Goal: Task Accomplishment & Management: Manage account settings

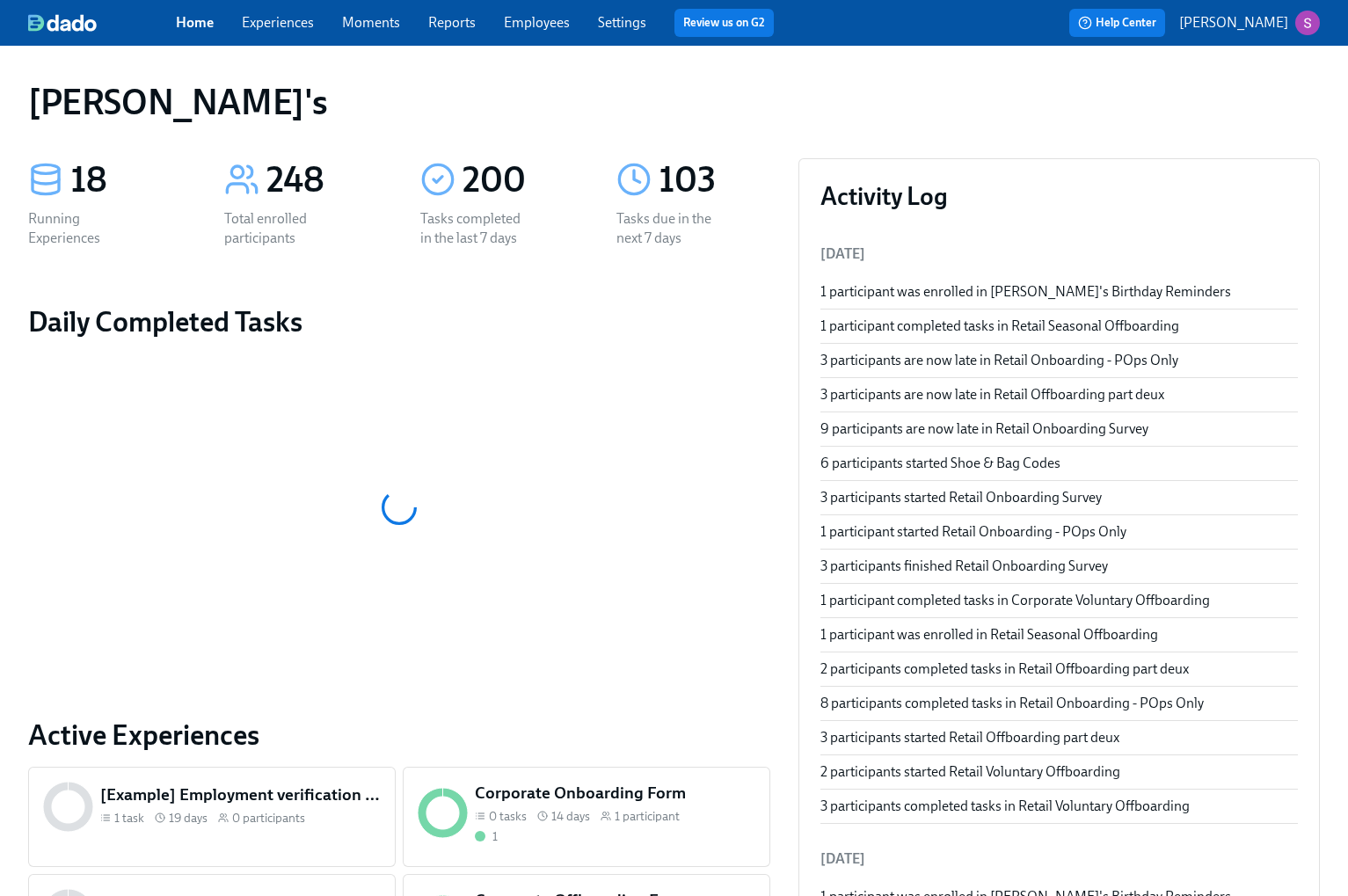
click at [532, 23] on link "Employees" at bounding box center [537, 22] width 66 height 17
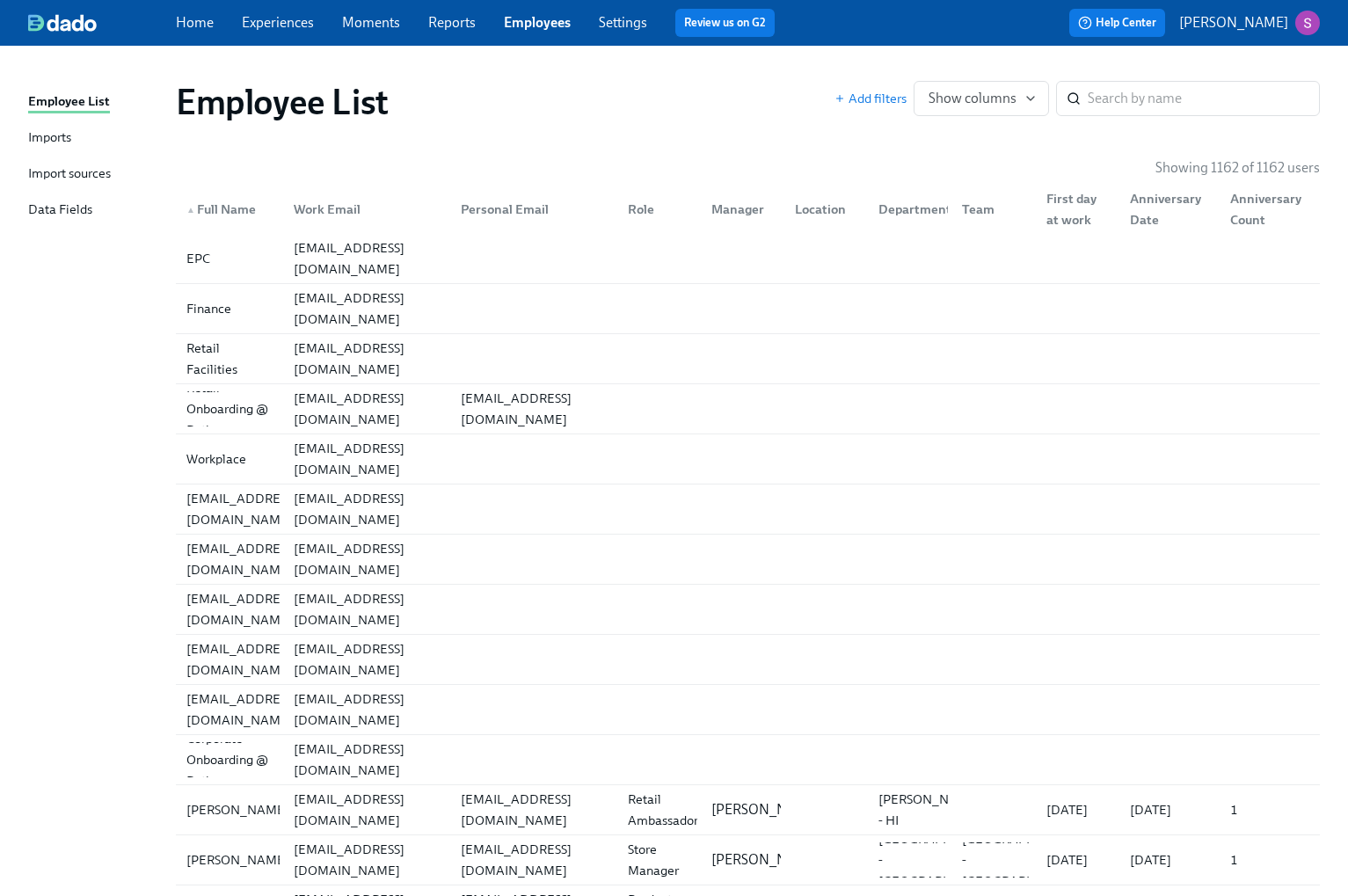
click at [57, 136] on div "Imports" at bounding box center [50, 138] width 43 height 22
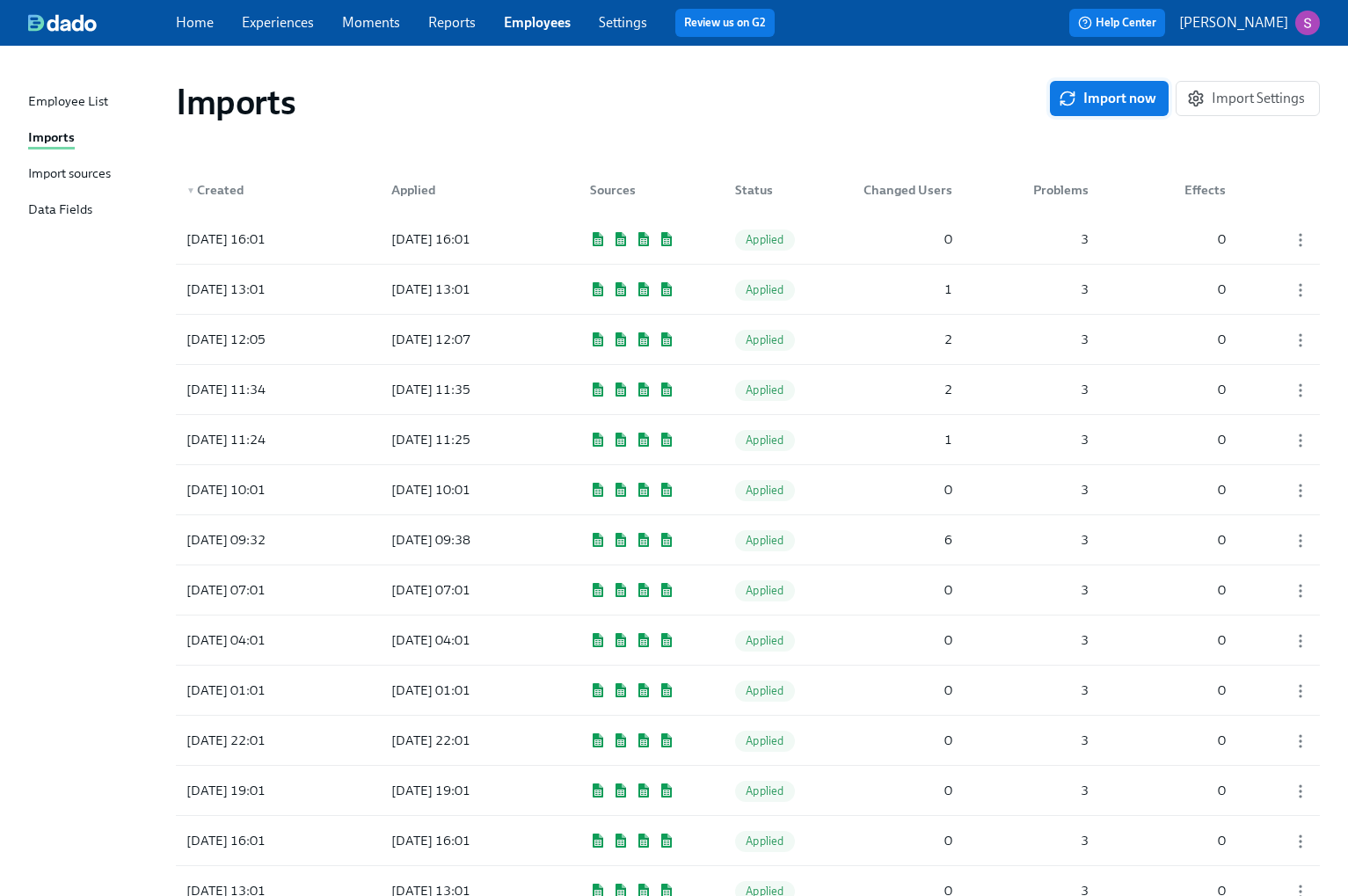
click at [1155, 100] on span "Import now" at bounding box center [1109, 98] width 94 height 18
click at [827, 241] on div "[DATE] 16:29 Pending 1 3 0" at bounding box center [748, 239] width 1144 height 49
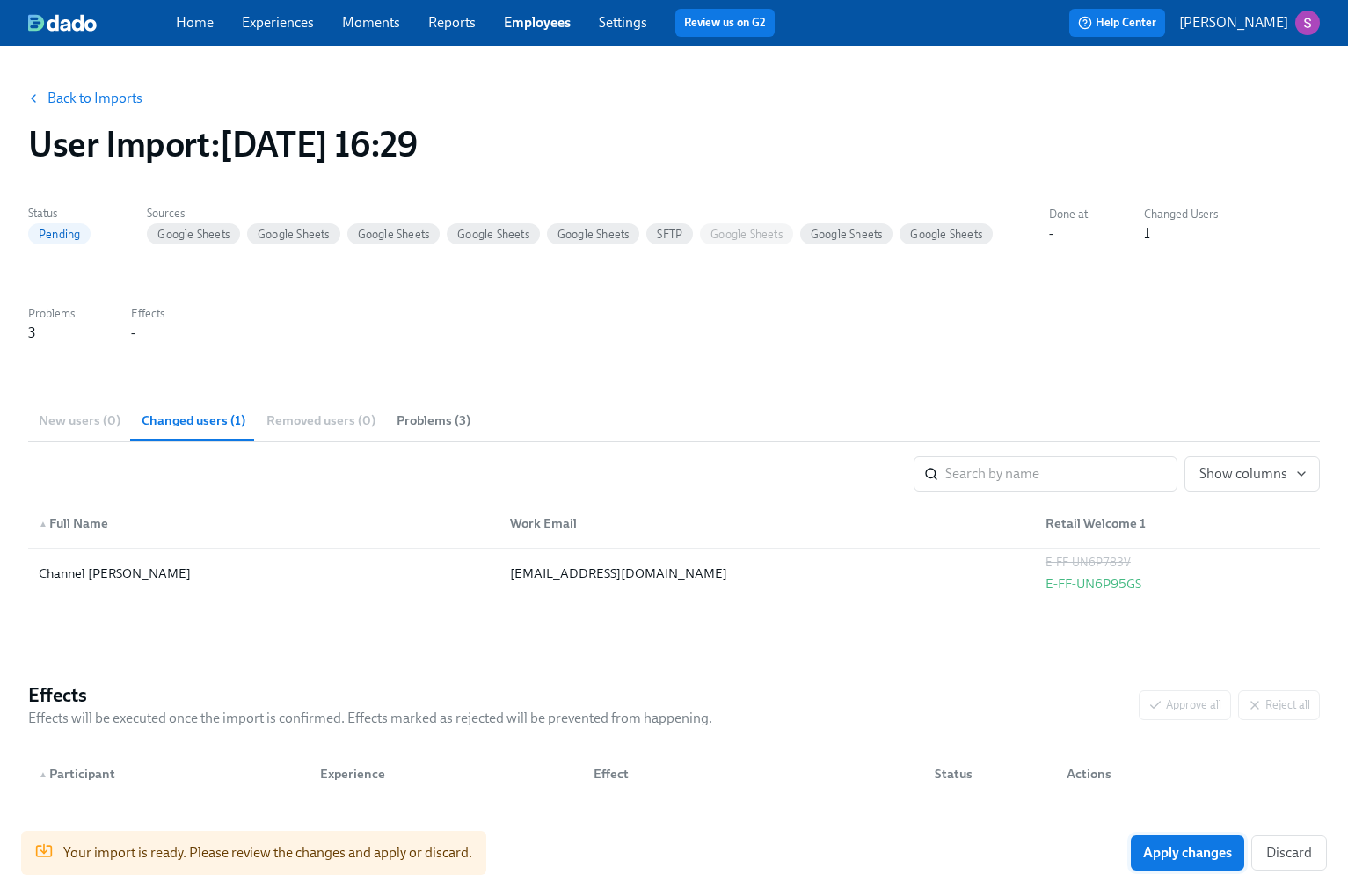
click at [1169, 851] on span "Apply changes" at bounding box center [1187, 853] width 88 height 18
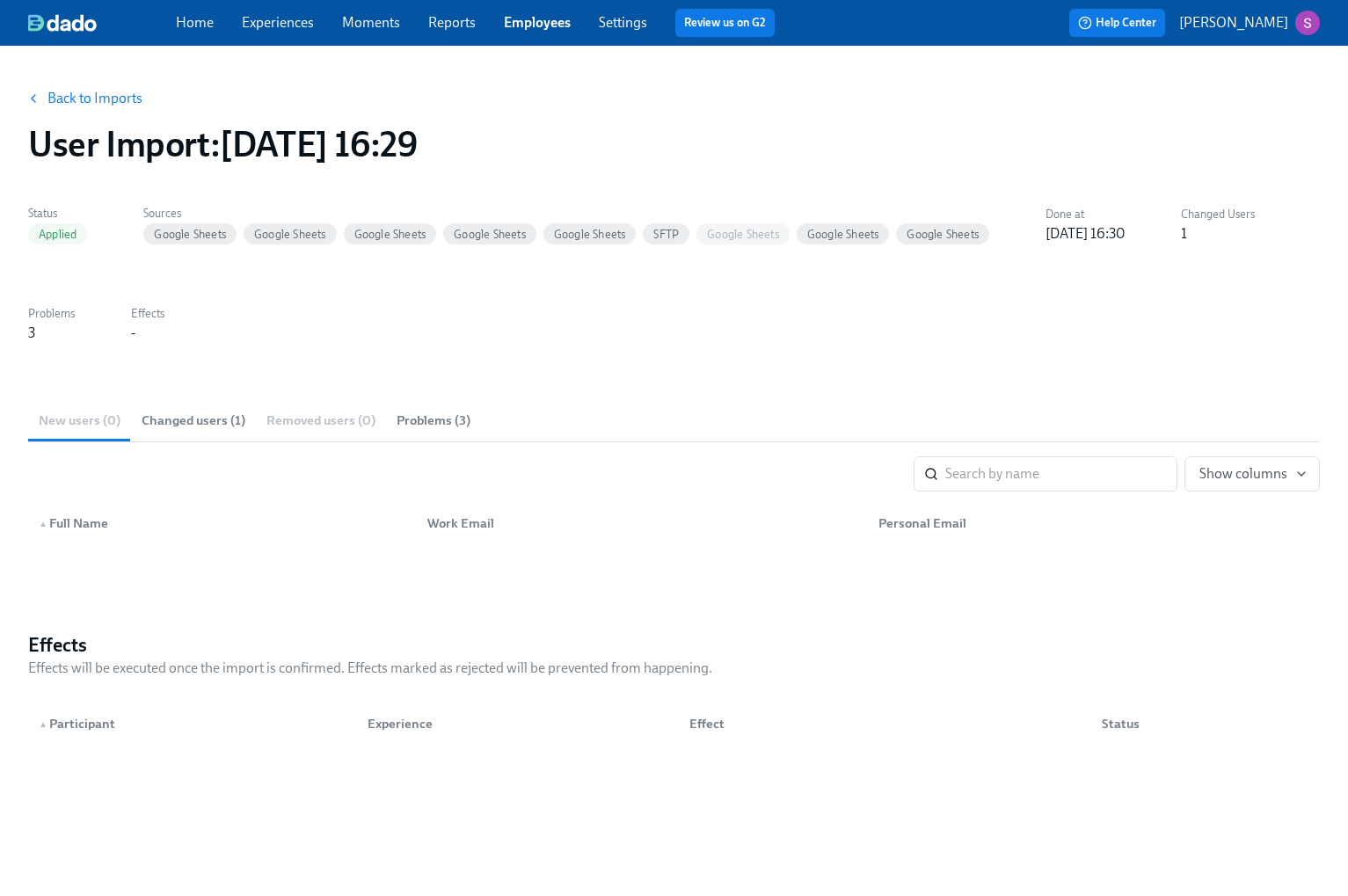
click at [290, 20] on link "Experiences" at bounding box center [278, 22] width 72 height 17
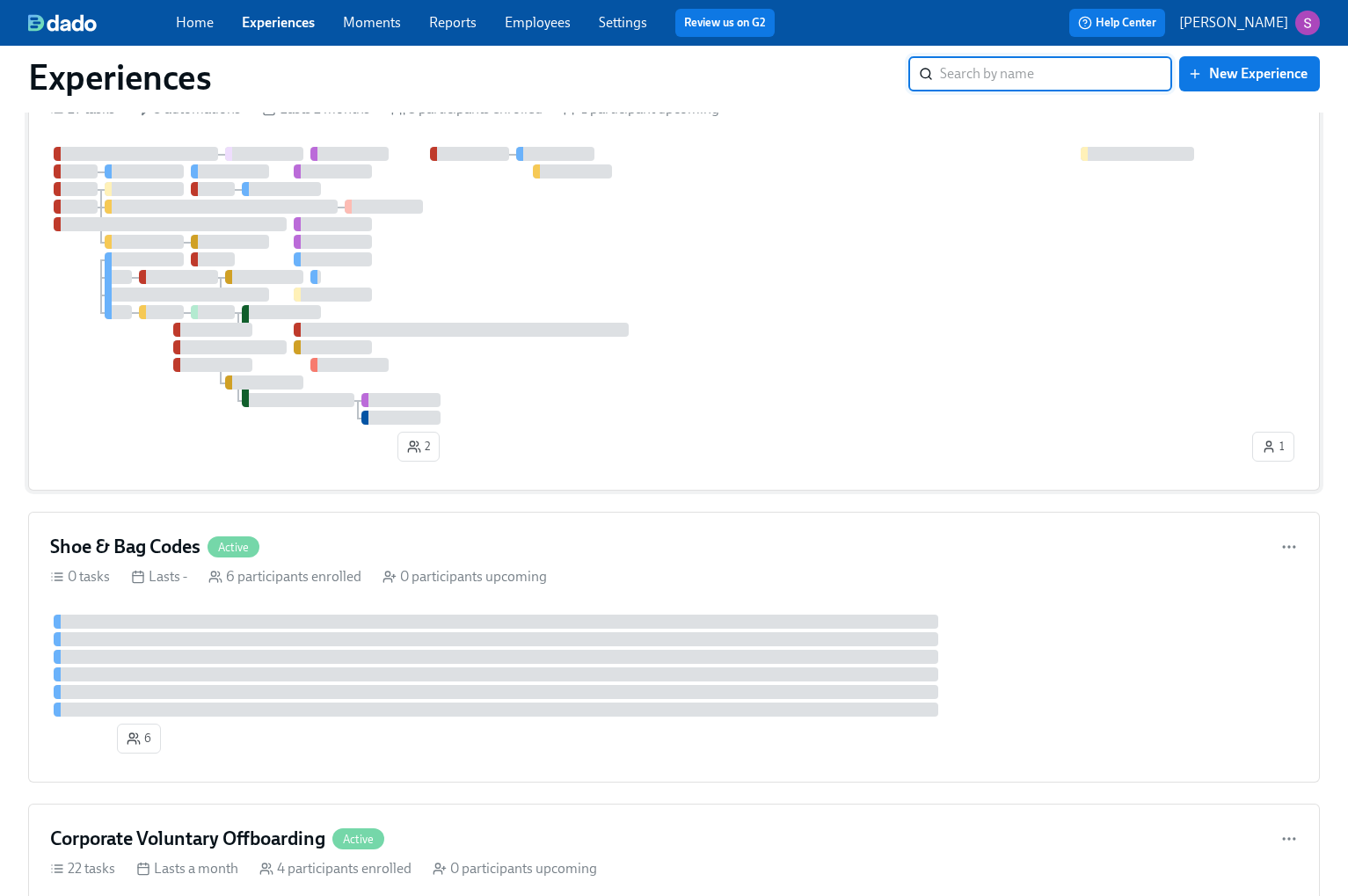
scroll to position [1585, 0]
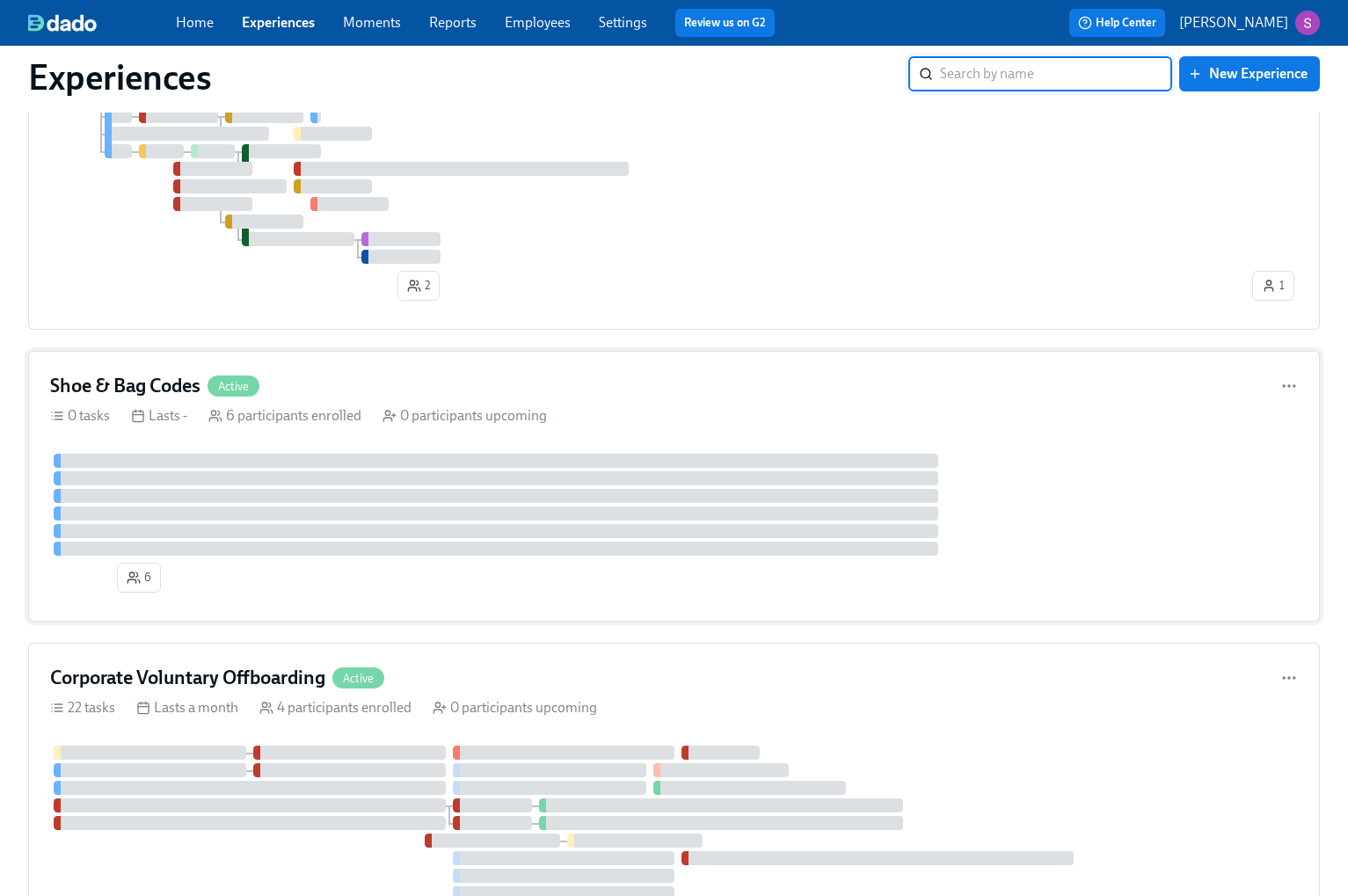
click at [324, 599] on div "6" at bounding box center [674, 526] width 1248 height 146
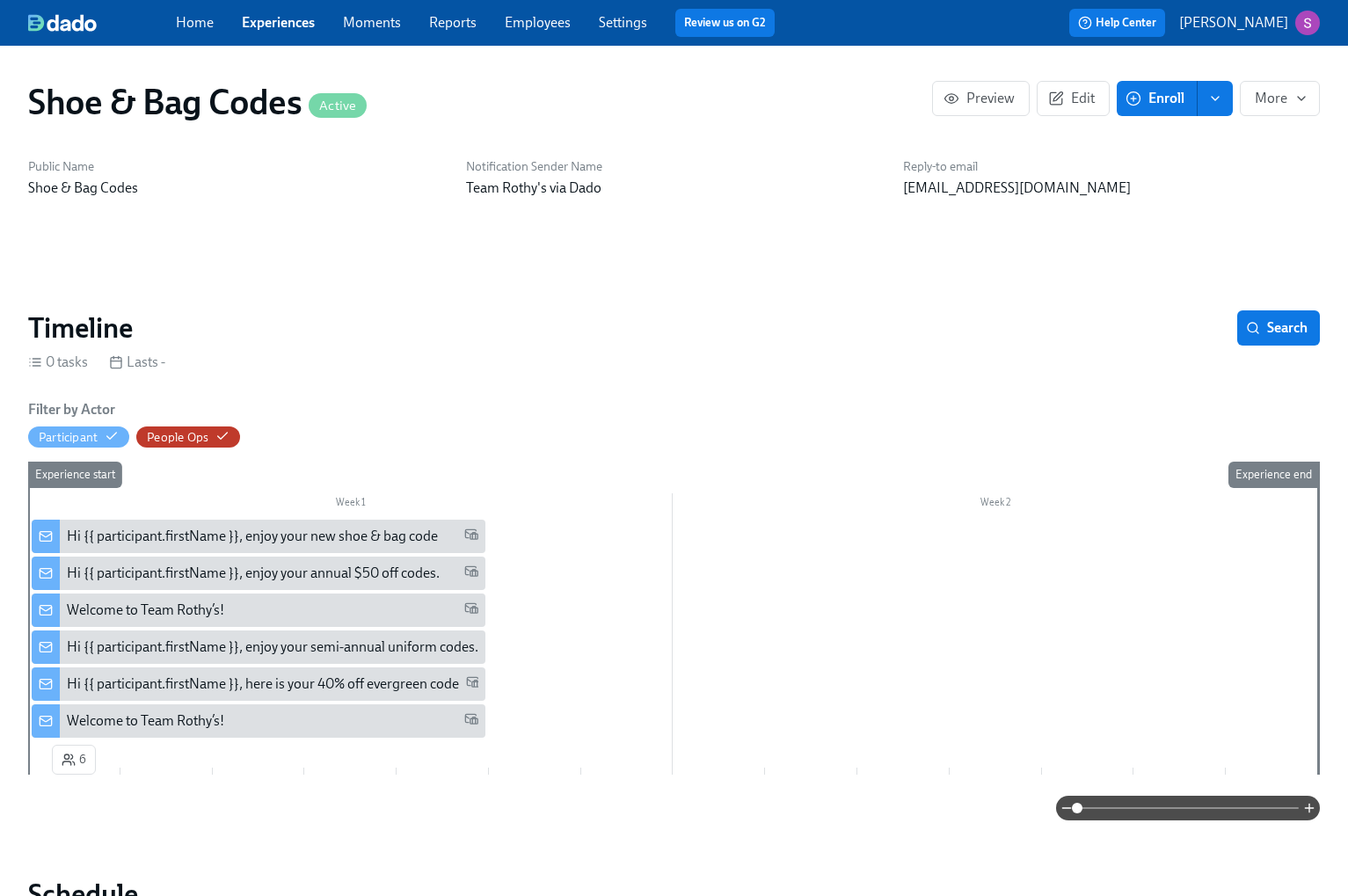
click at [312, 605] on div "Welcome to Team Rothy’s!" at bounding box center [273, 610] width 412 height 19
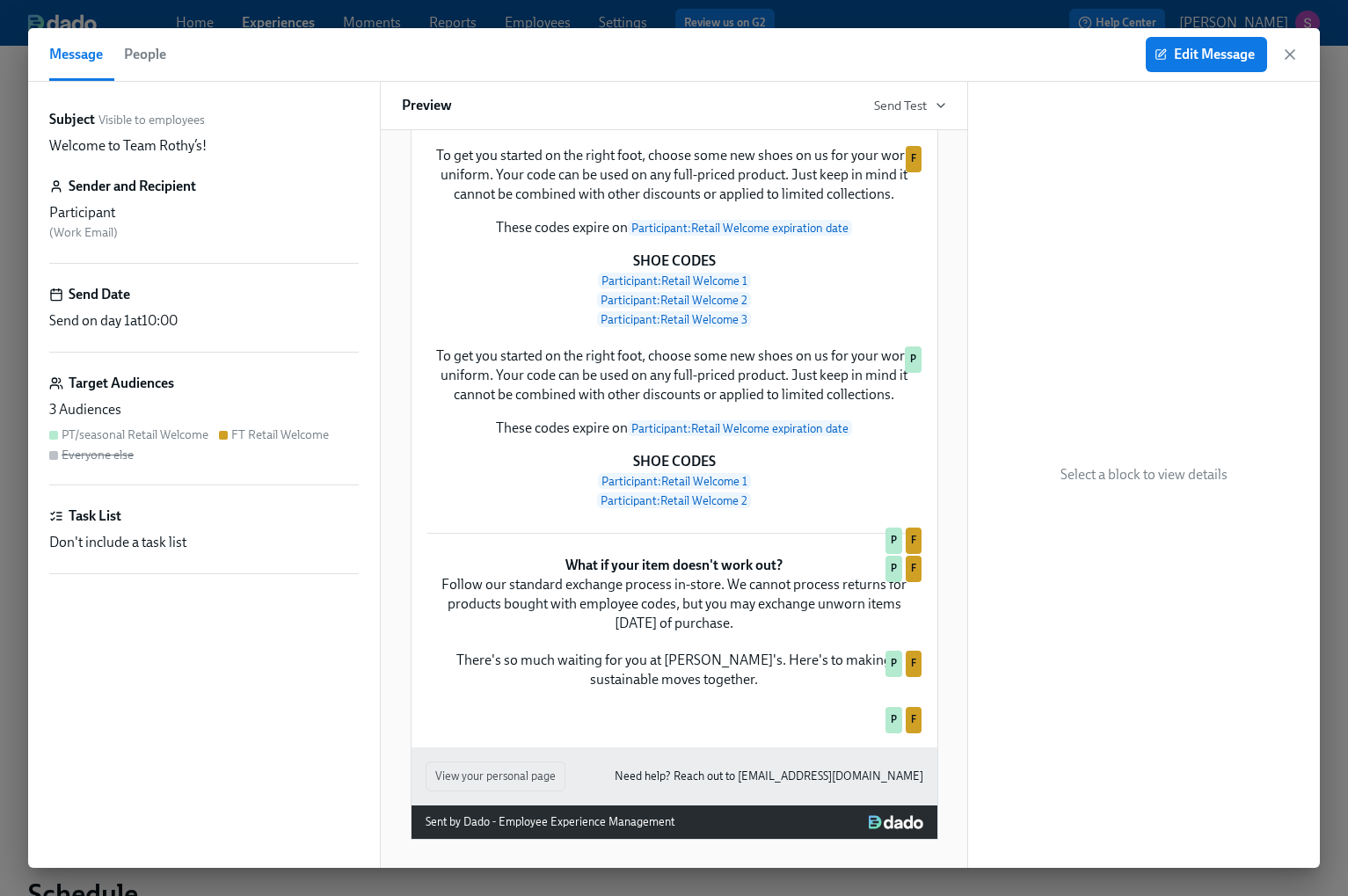
scroll to position [765, 0]
click at [925, 102] on span "Send Test" at bounding box center [910, 105] width 72 height 18
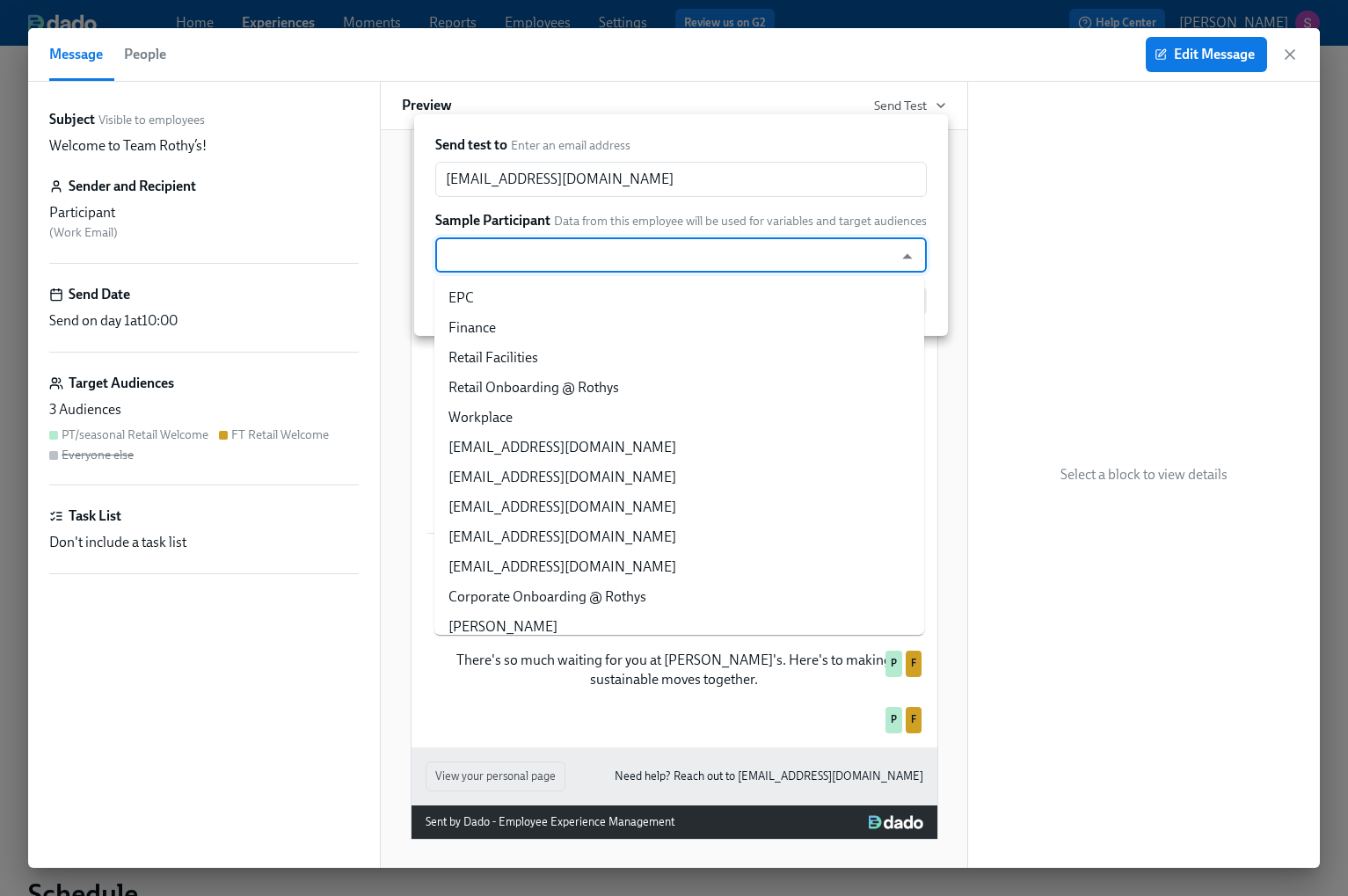
click at [514, 250] on input "text" at bounding box center [664, 255] width 440 height 35
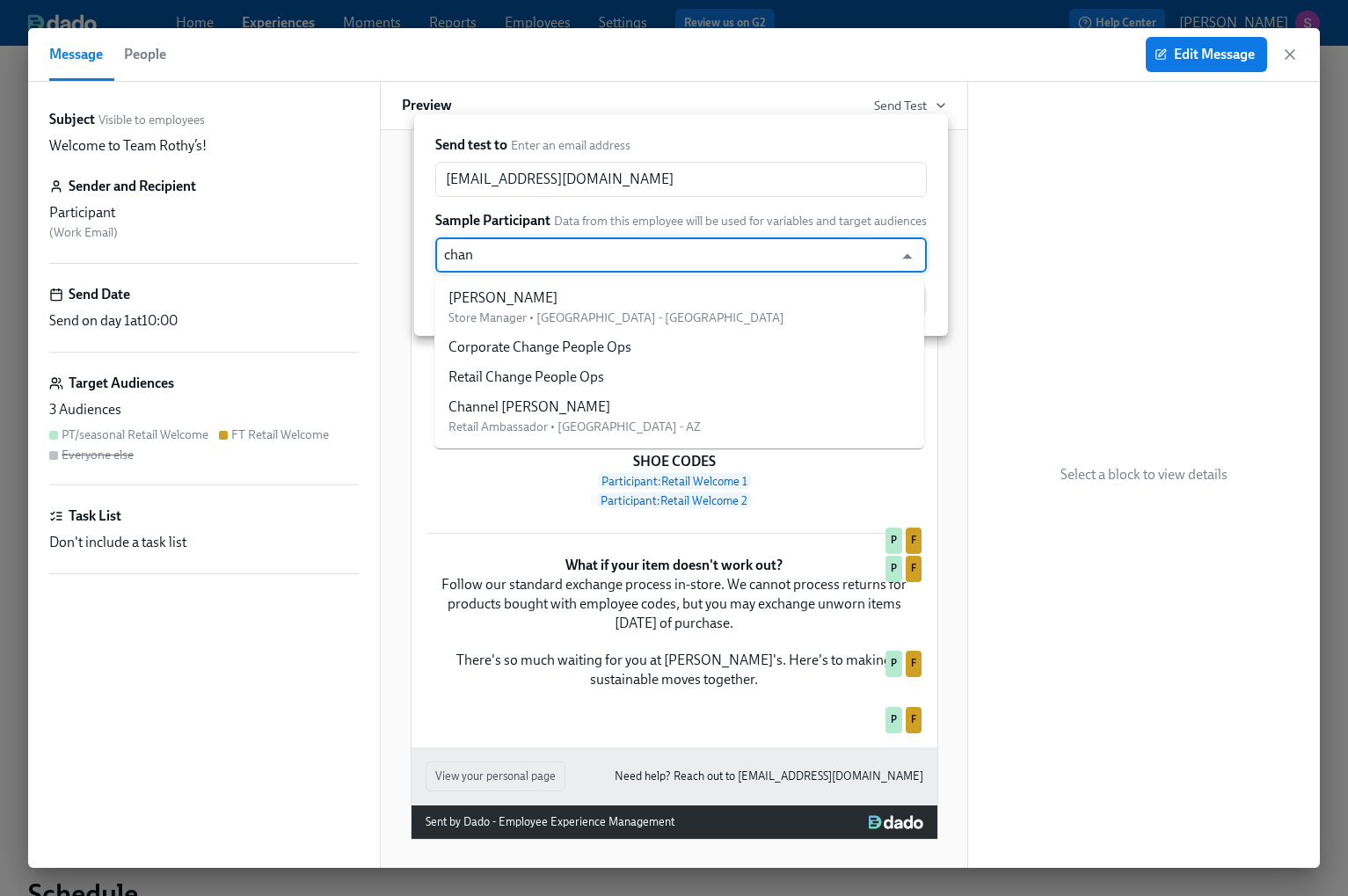
type input "chann"
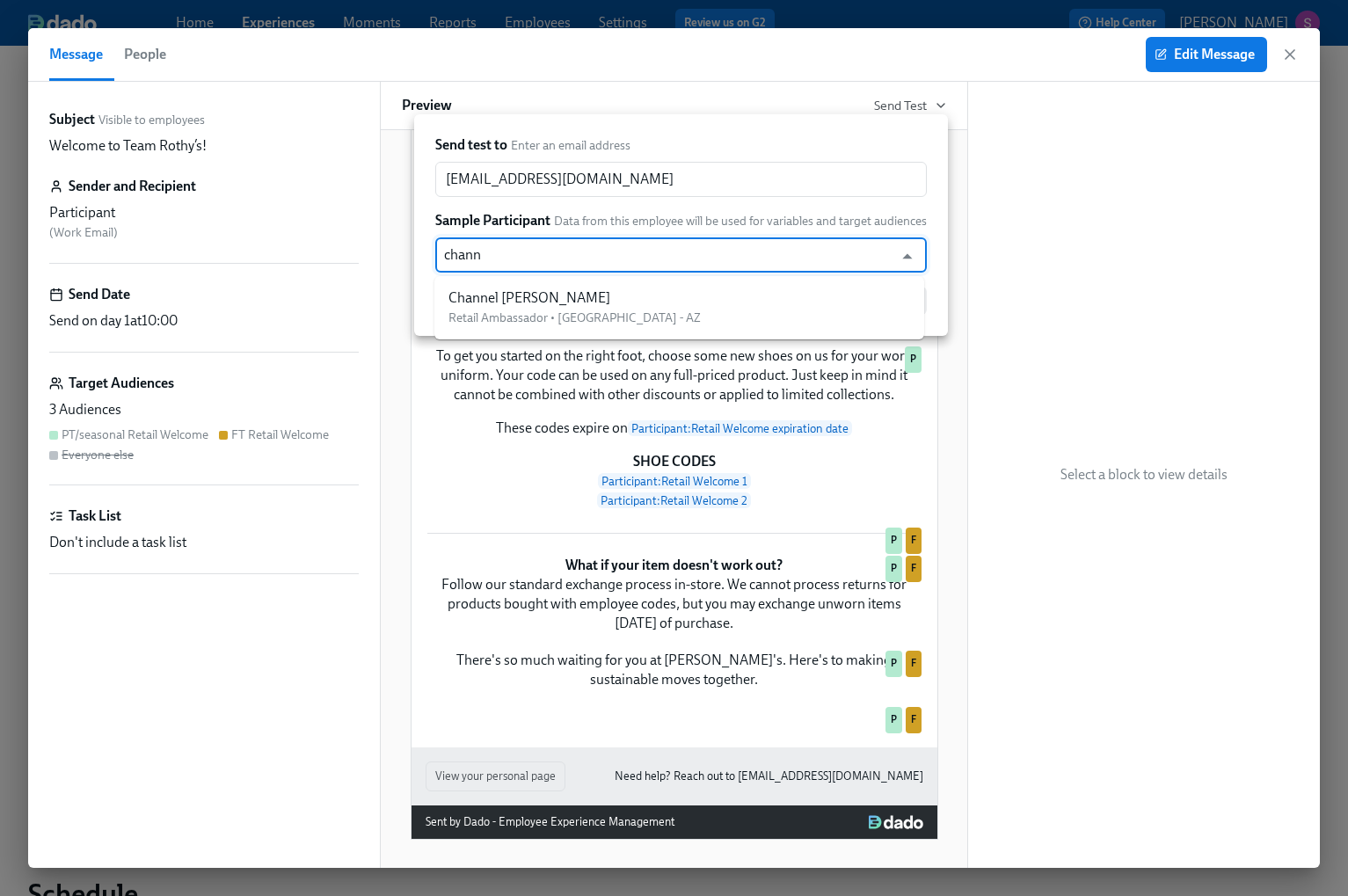
click at [529, 296] on div "Channel [PERSON_NAME]" at bounding box center [575, 298] width 253 height 19
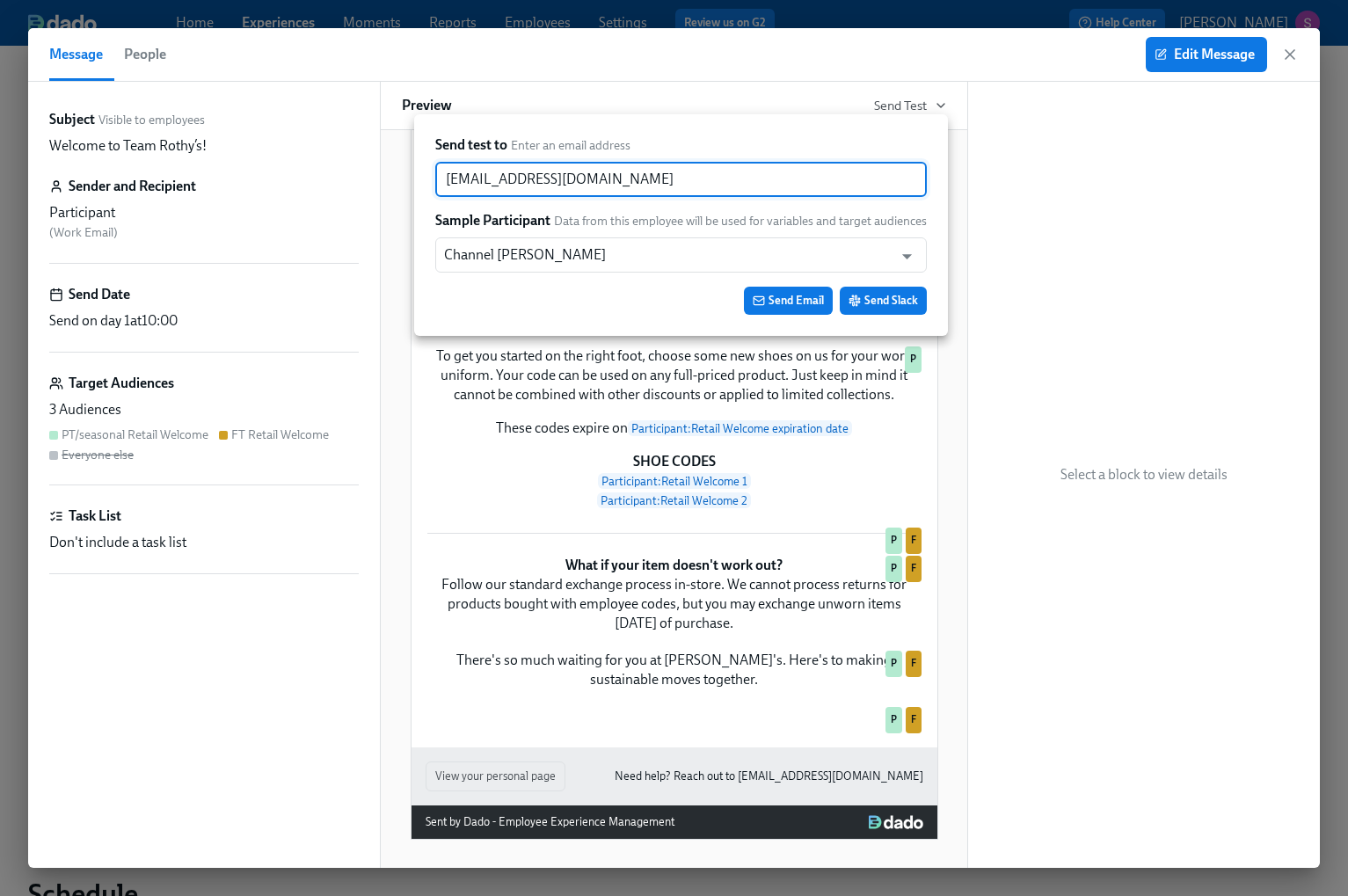
drag, startPoint x: 596, startPoint y: 179, endPoint x: 400, endPoint y: 179, distance: 196.0
click at [400, 179] on div "Send test to Enter an email address [EMAIL_ADDRESS][DOMAIN_NAME] ​ Sample Parti…" at bounding box center [674, 448] width 1348 height 896
paste input "channelpowe"
type input "[EMAIL_ADDRESS][DOMAIN_NAME]"
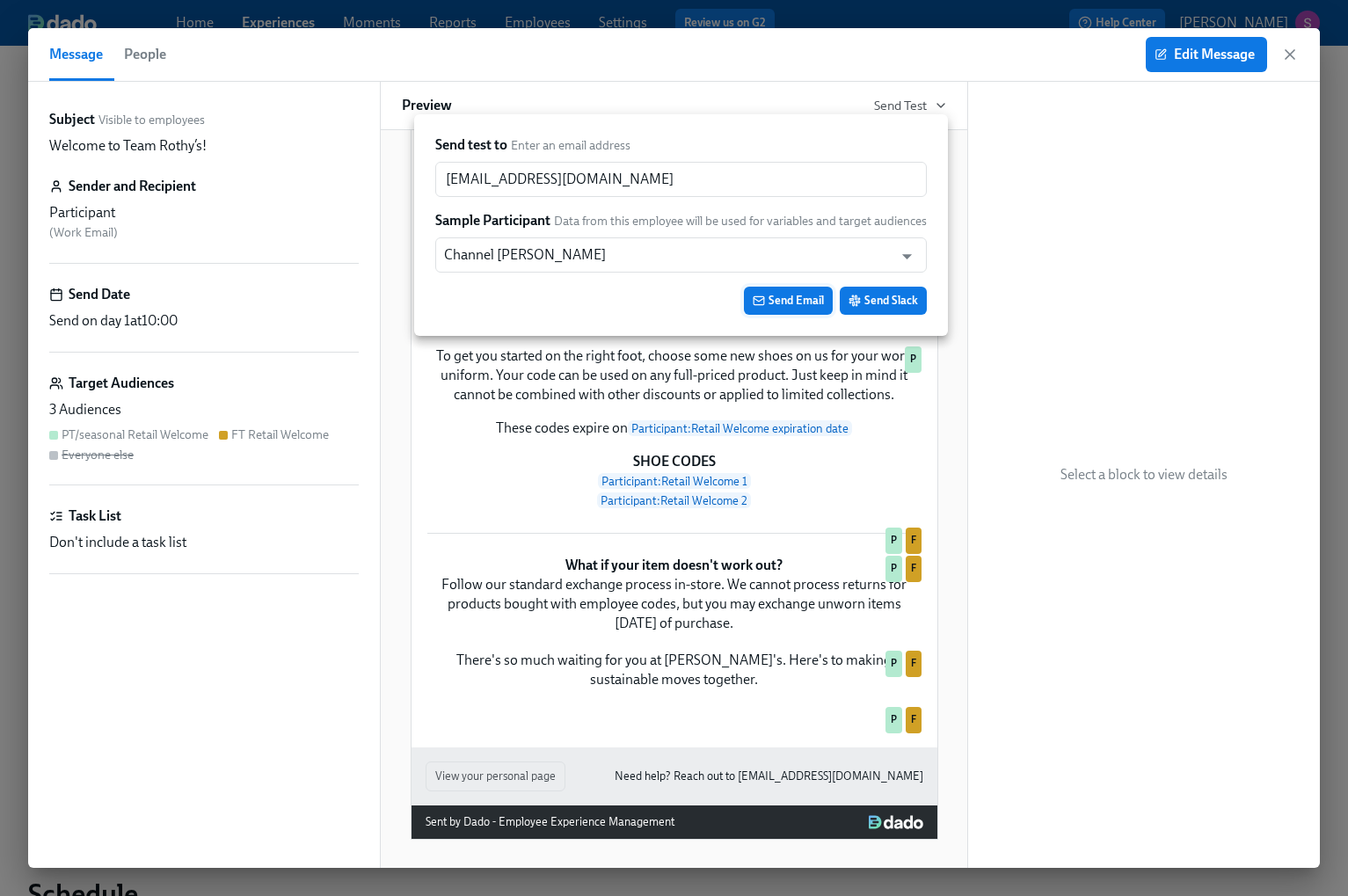
click at [798, 300] on span "Send Email" at bounding box center [788, 300] width 72 height 18
click at [1292, 53] on div at bounding box center [674, 448] width 1348 height 896
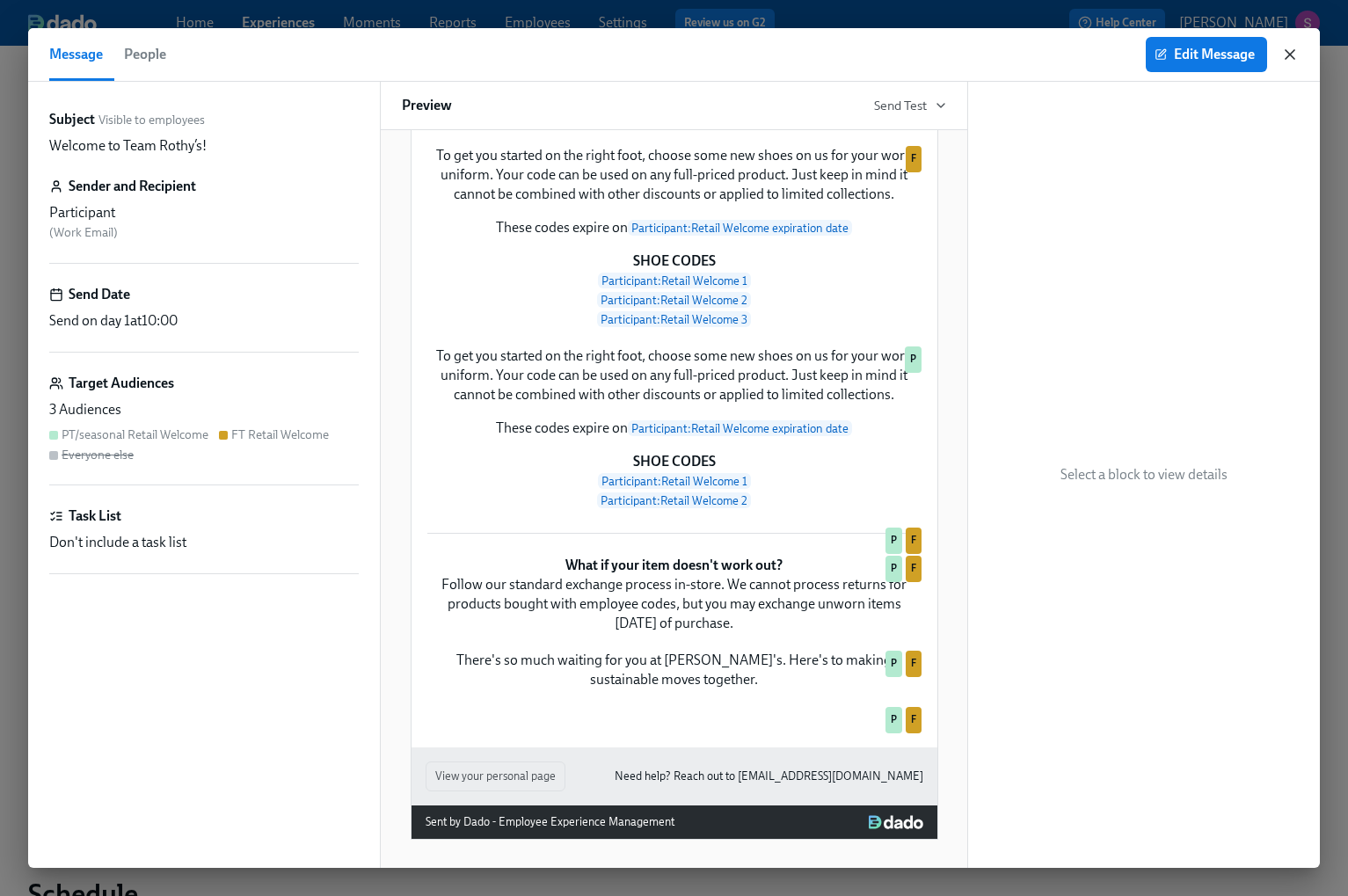
click at [1287, 57] on icon "button" at bounding box center [1290, 55] width 9 height 9
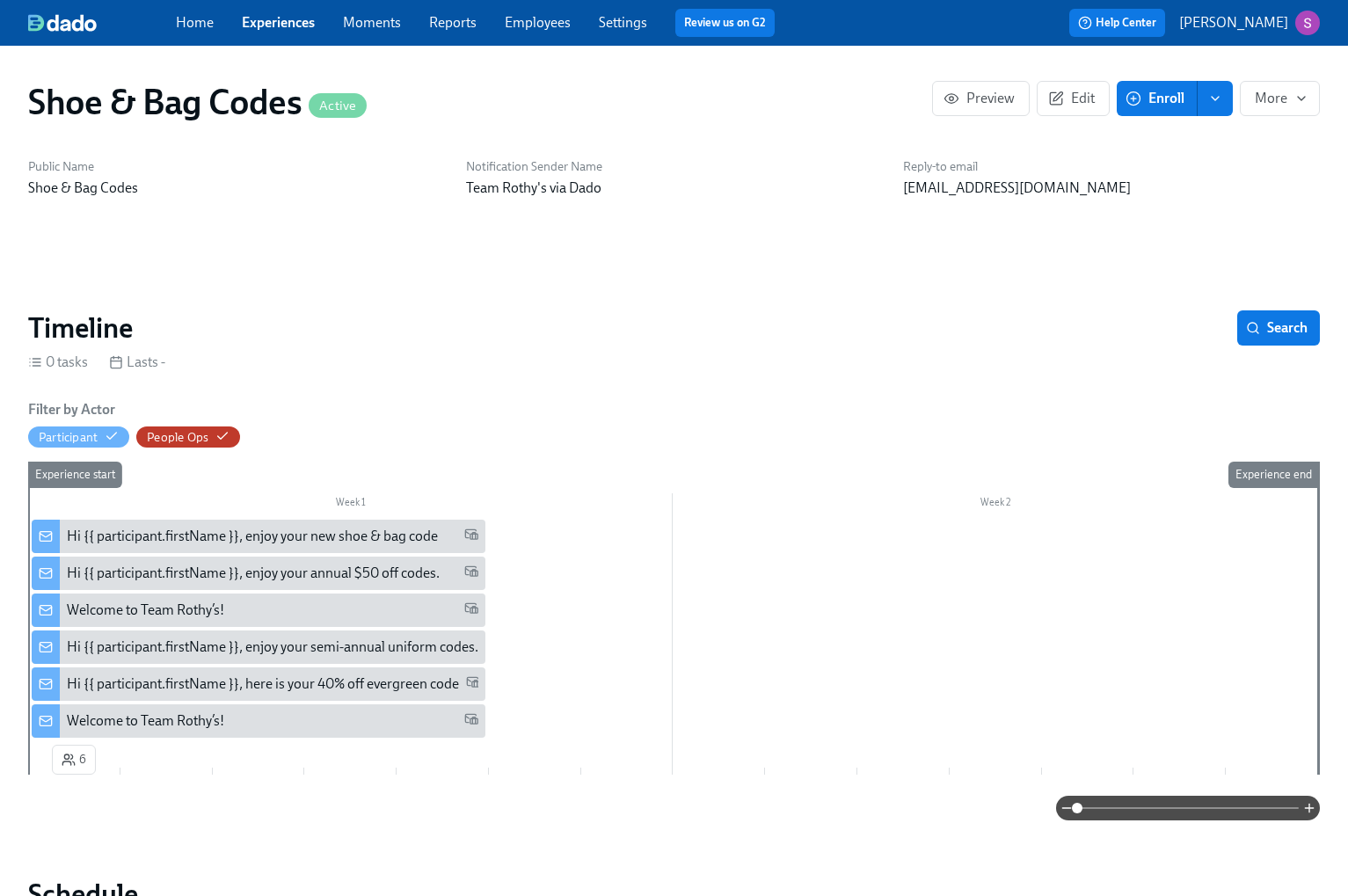
click at [538, 26] on link "Employees" at bounding box center [537, 22] width 66 height 17
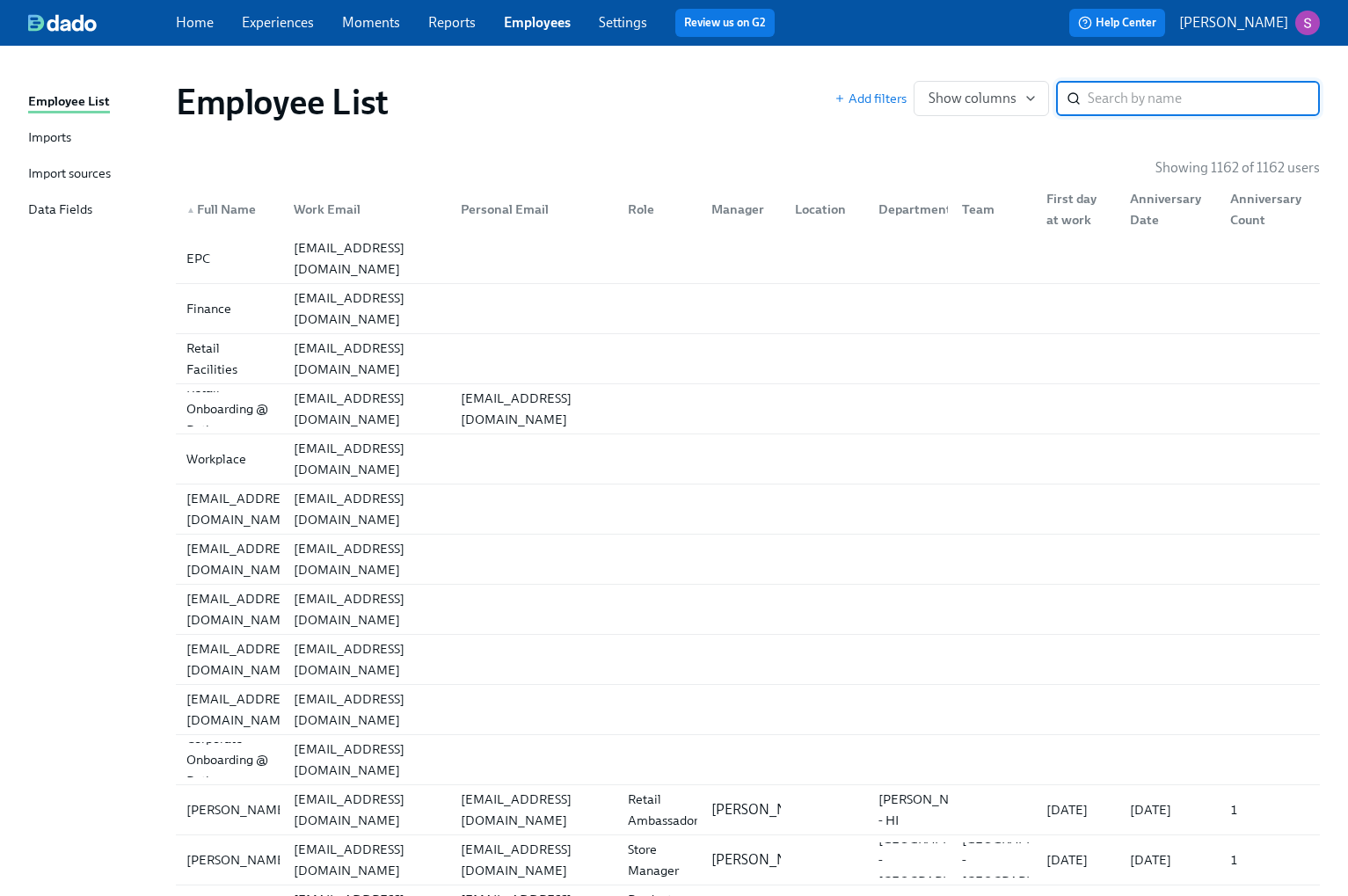
click at [102, 146] on link "Imports" at bounding box center [95, 138] width 133 height 22
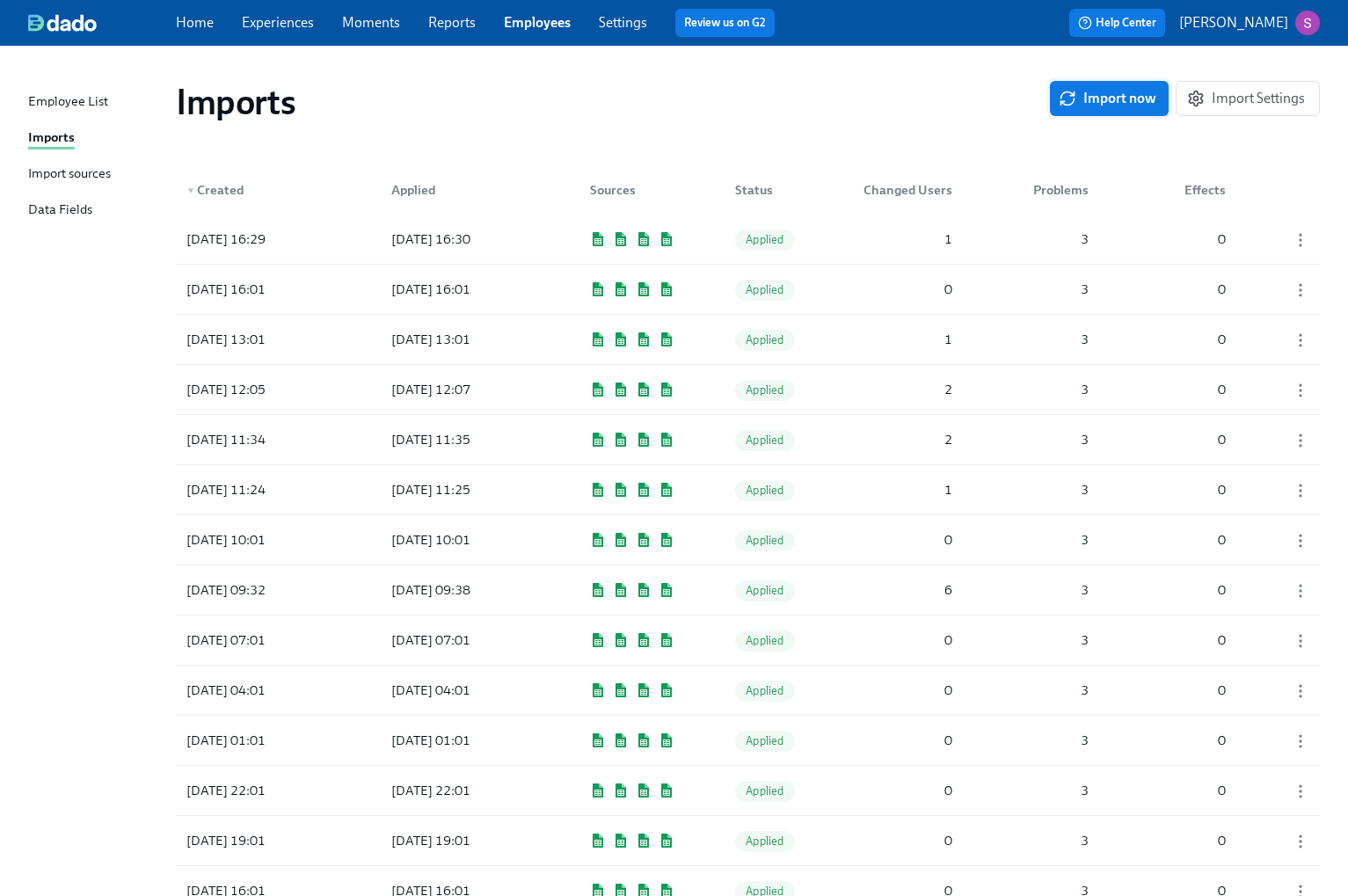
click at [1116, 103] on span "Import now" at bounding box center [1109, 98] width 94 height 18
click at [808, 253] on div "Pending" at bounding box center [765, 239] width 88 height 35
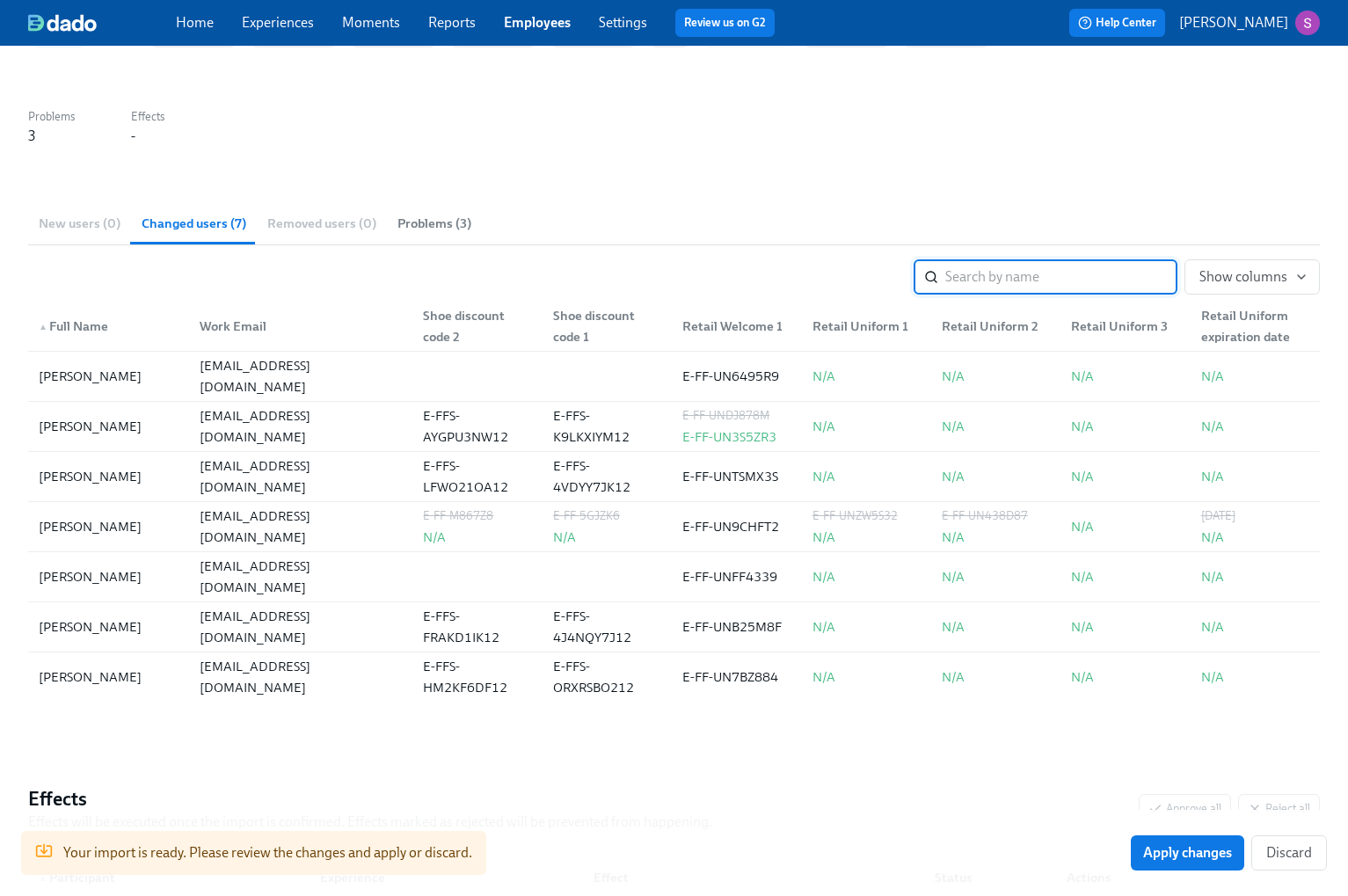
scroll to position [198, 0]
click at [1166, 855] on span "Apply changes" at bounding box center [1187, 853] width 88 height 18
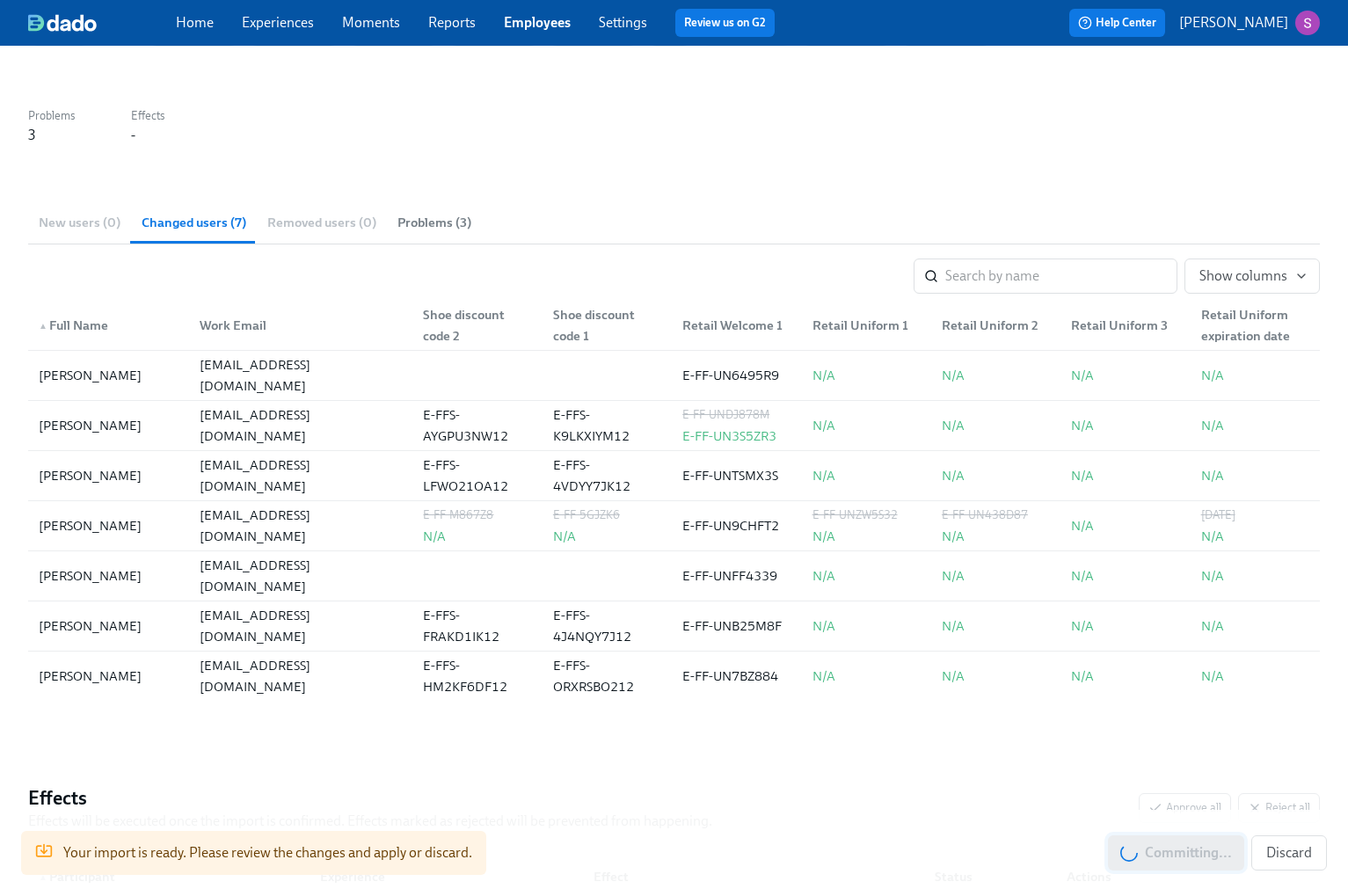
scroll to position [0, 0]
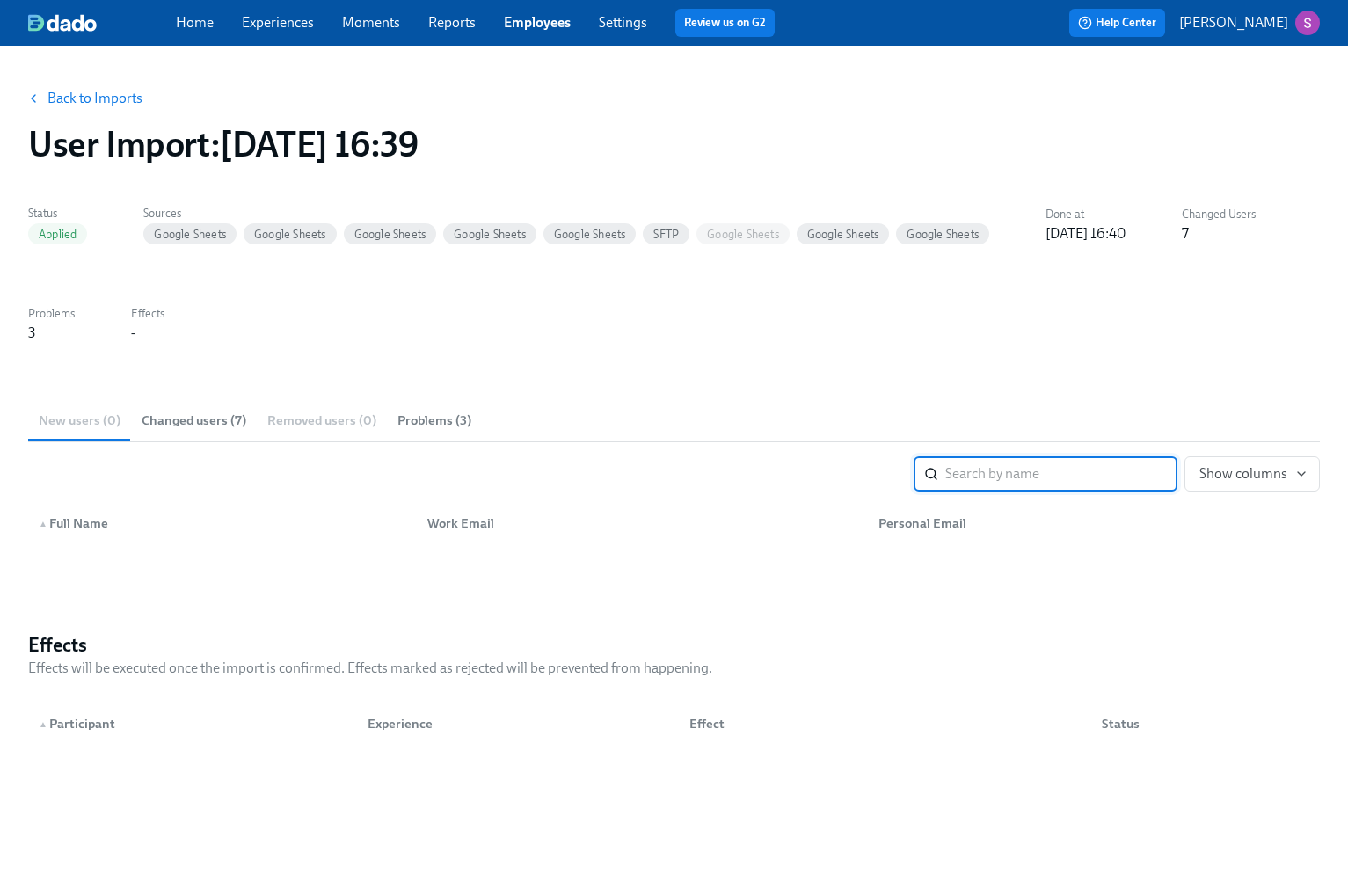
click at [283, 29] on link "Experiences" at bounding box center [278, 22] width 72 height 17
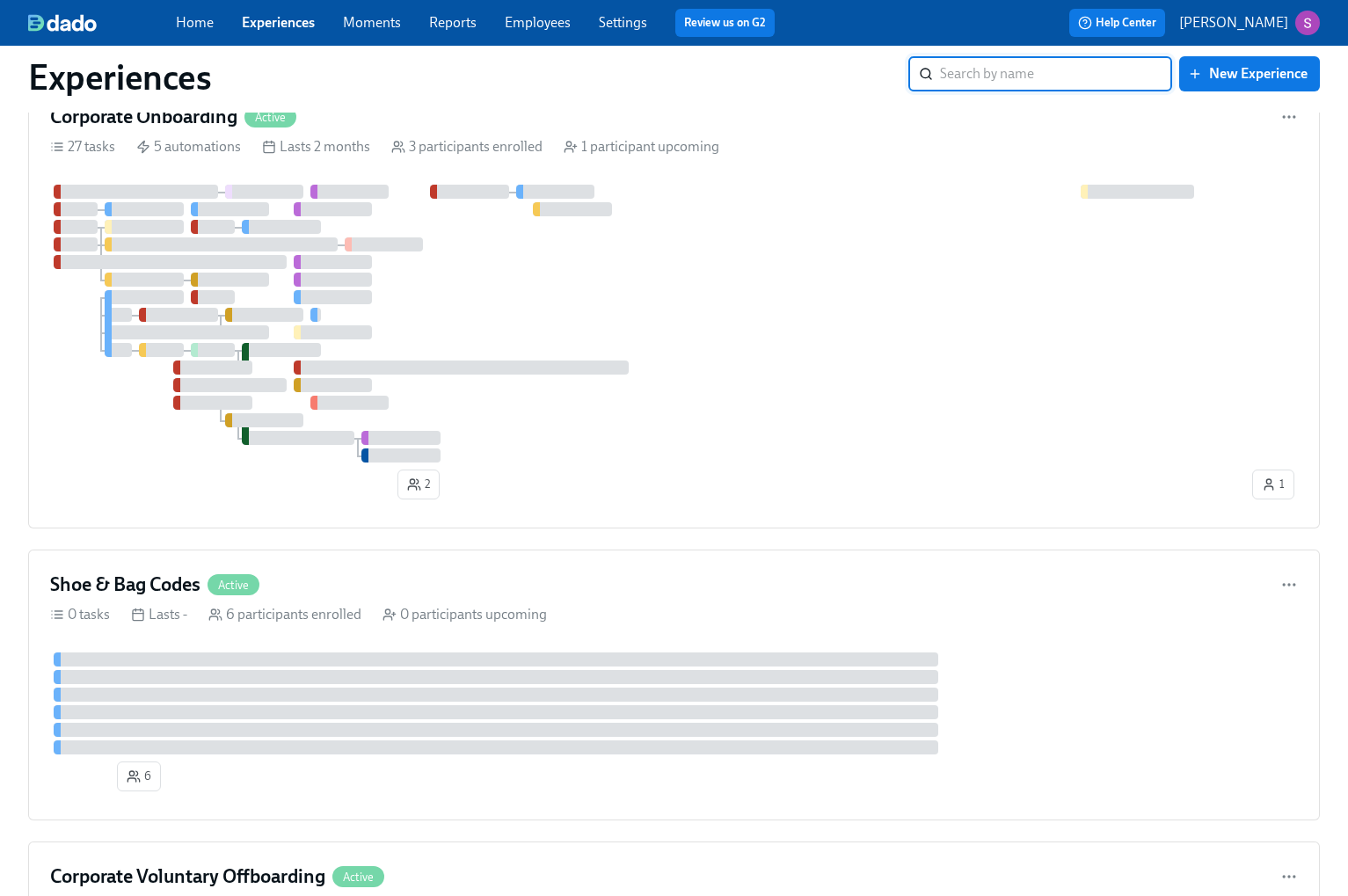
scroll to position [1389, 0]
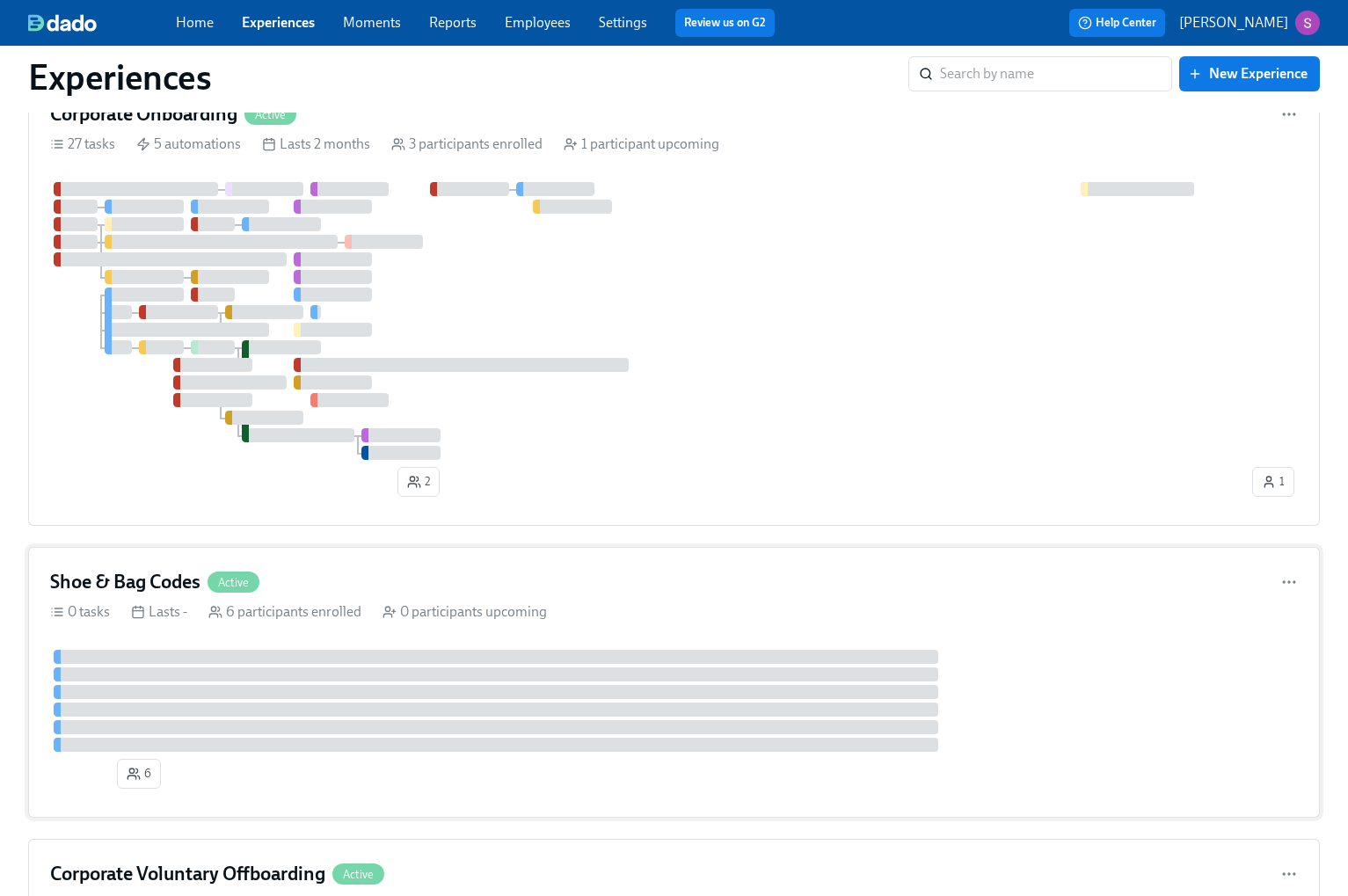
click at [1009, 604] on div "Shoe & Bag Codes Active 0 tasks Lasts - 6 participants enrolled 0 participants …" at bounding box center [674, 682] width 1291 height 270
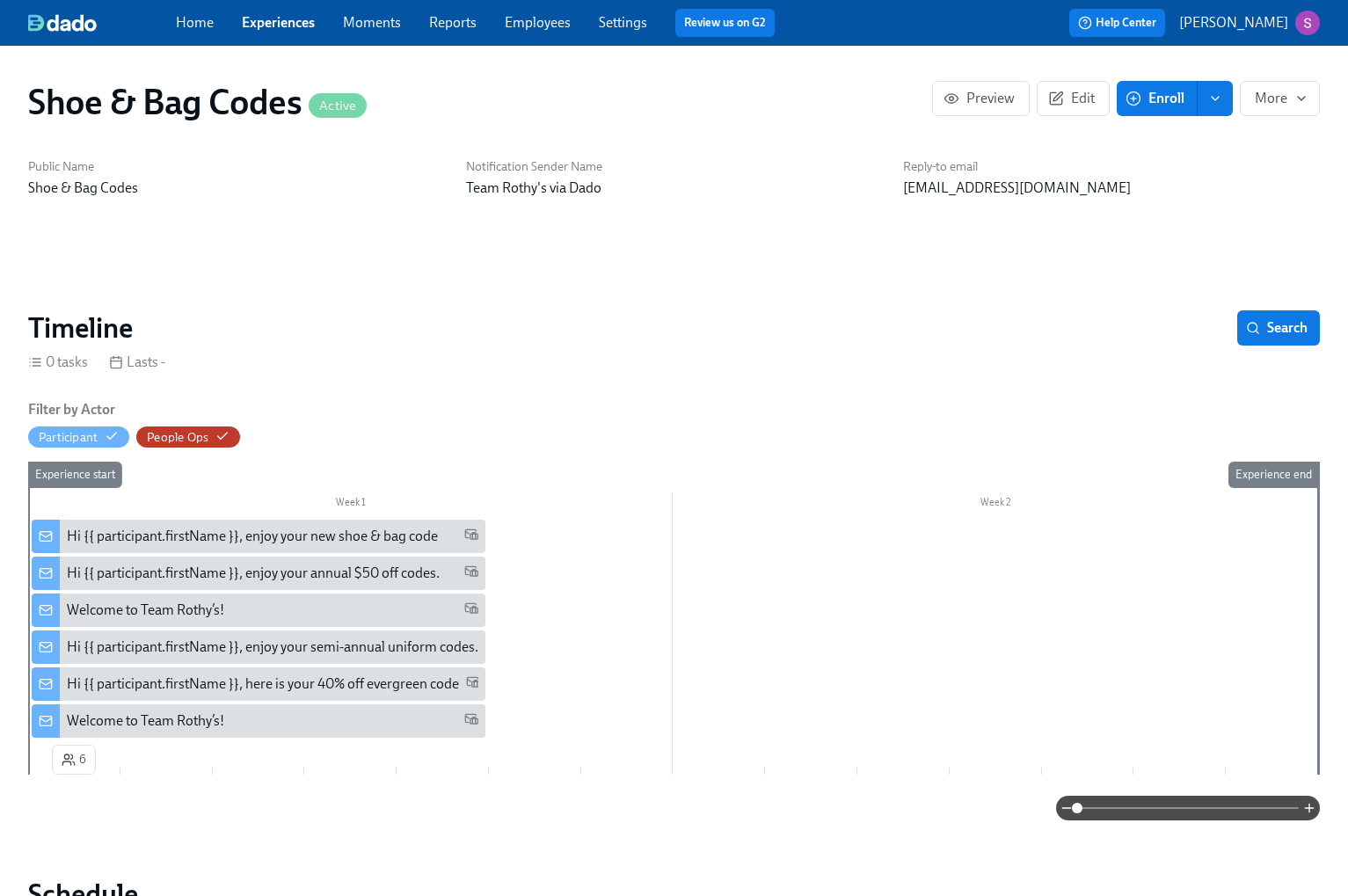
click at [316, 649] on div "Hi {{ participant.firstName }}, enjoy your semi-annual uniform codes." at bounding box center [273, 647] width 412 height 19
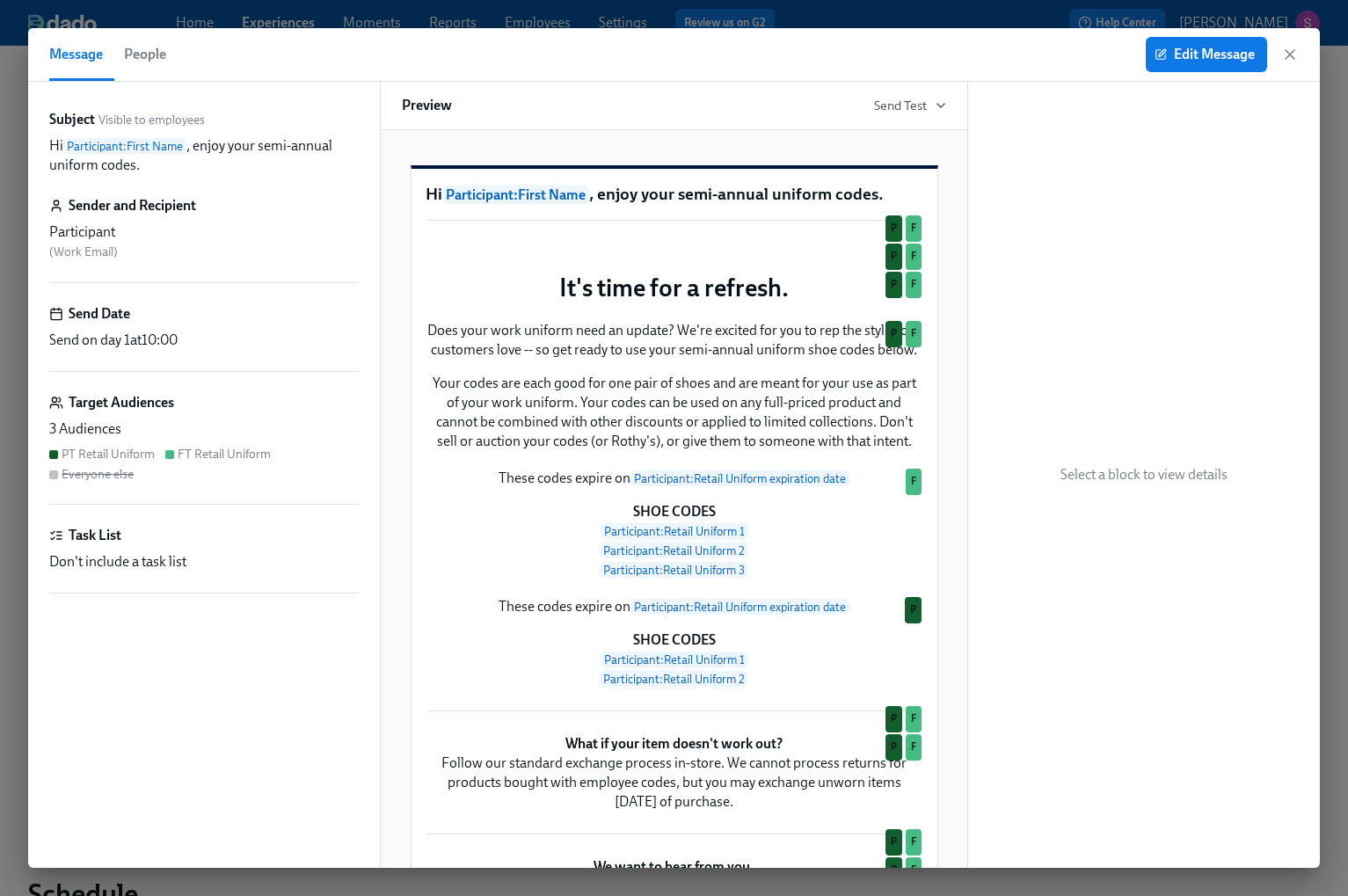
click at [137, 57] on span "People" at bounding box center [145, 55] width 42 height 25
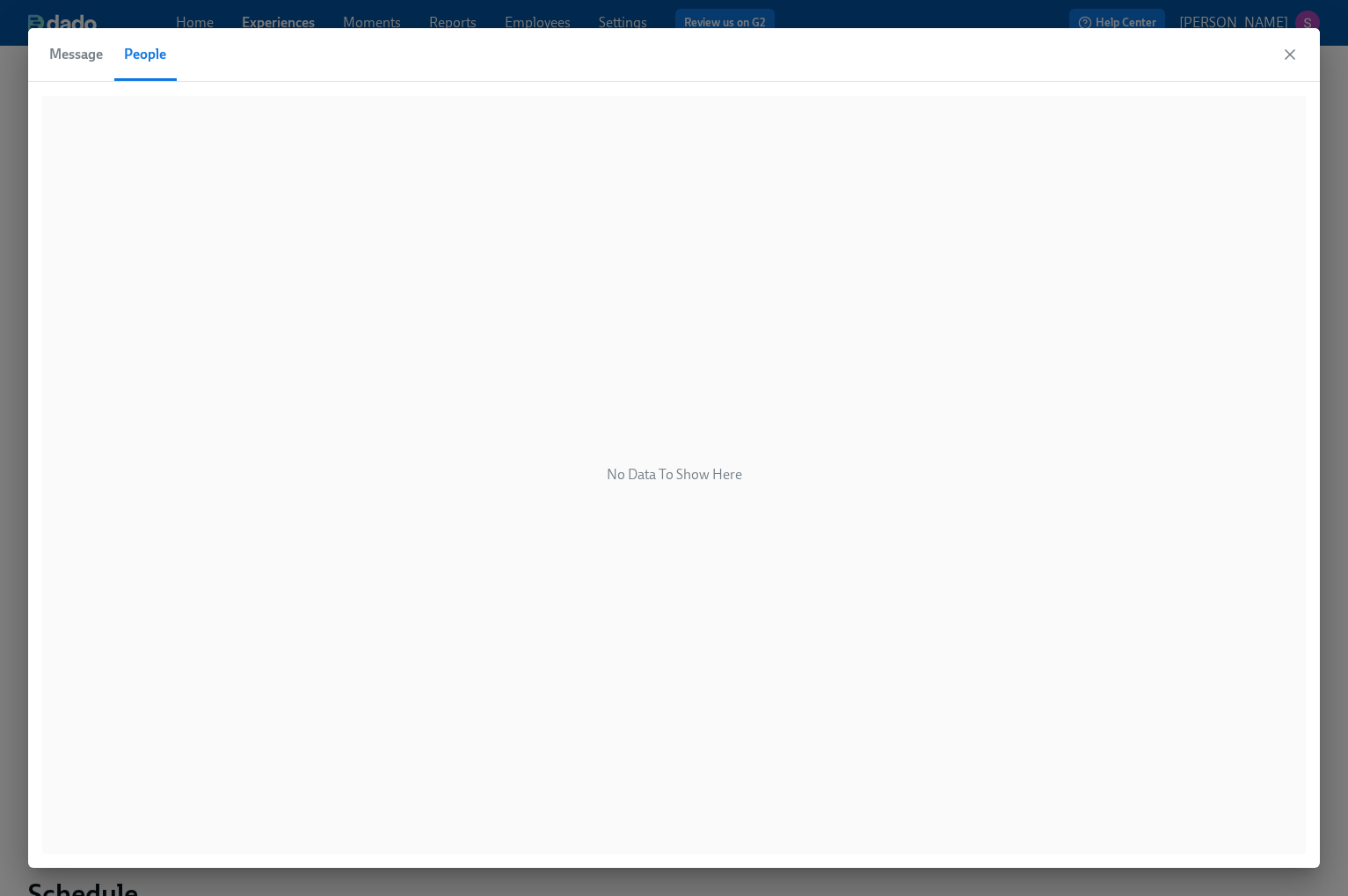
click at [66, 60] on span "Message" at bounding box center [76, 55] width 54 height 25
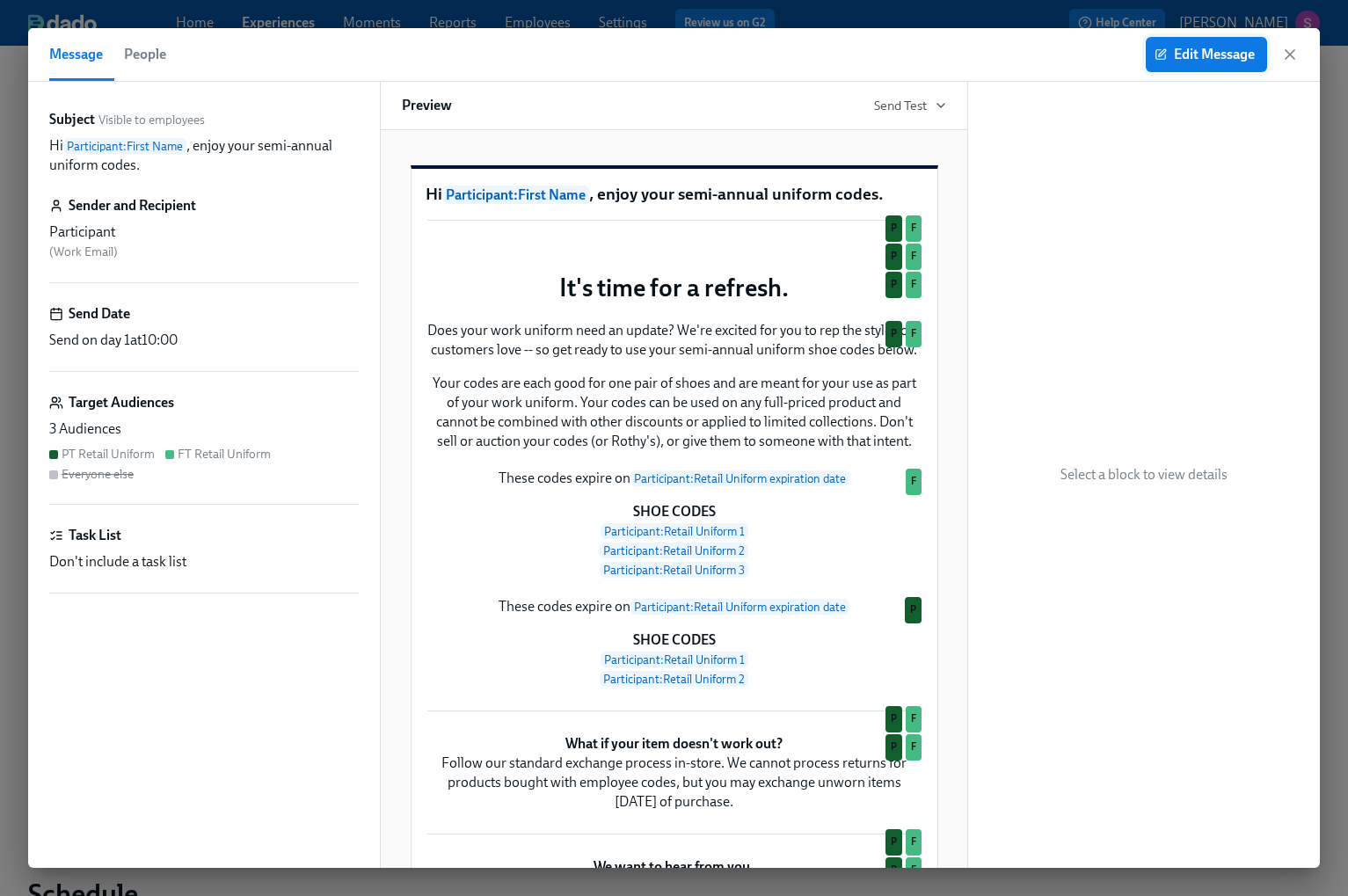
click at [1202, 58] on span "Edit Message" at bounding box center [1206, 55] width 96 height 18
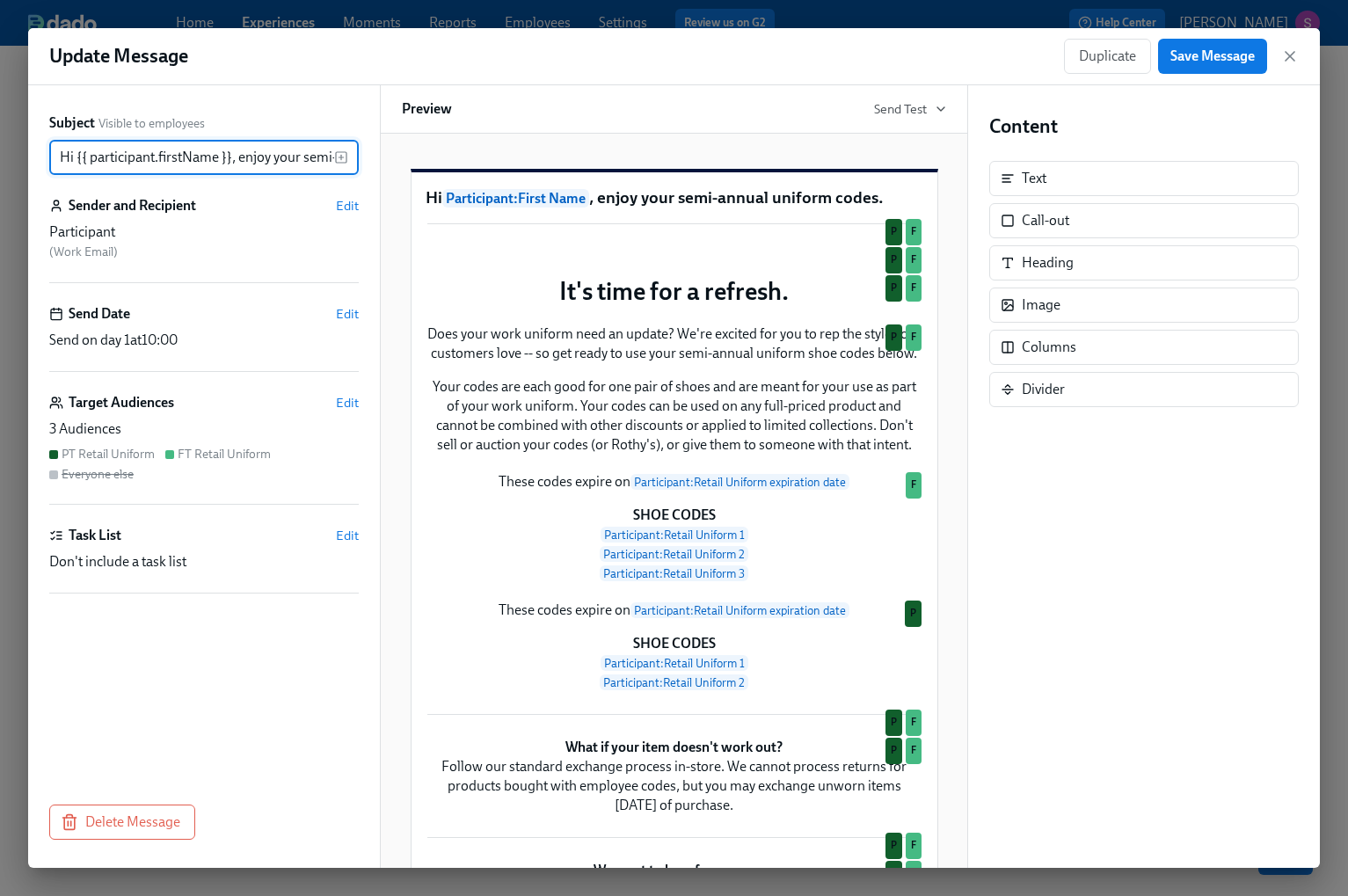
scroll to position [0, 136]
click at [1298, 62] on div "Update Message Duplicate Save Message" at bounding box center [674, 57] width 1291 height 57
click at [1294, 57] on icon "button" at bounding box center [1290, 57] width 18 height 18
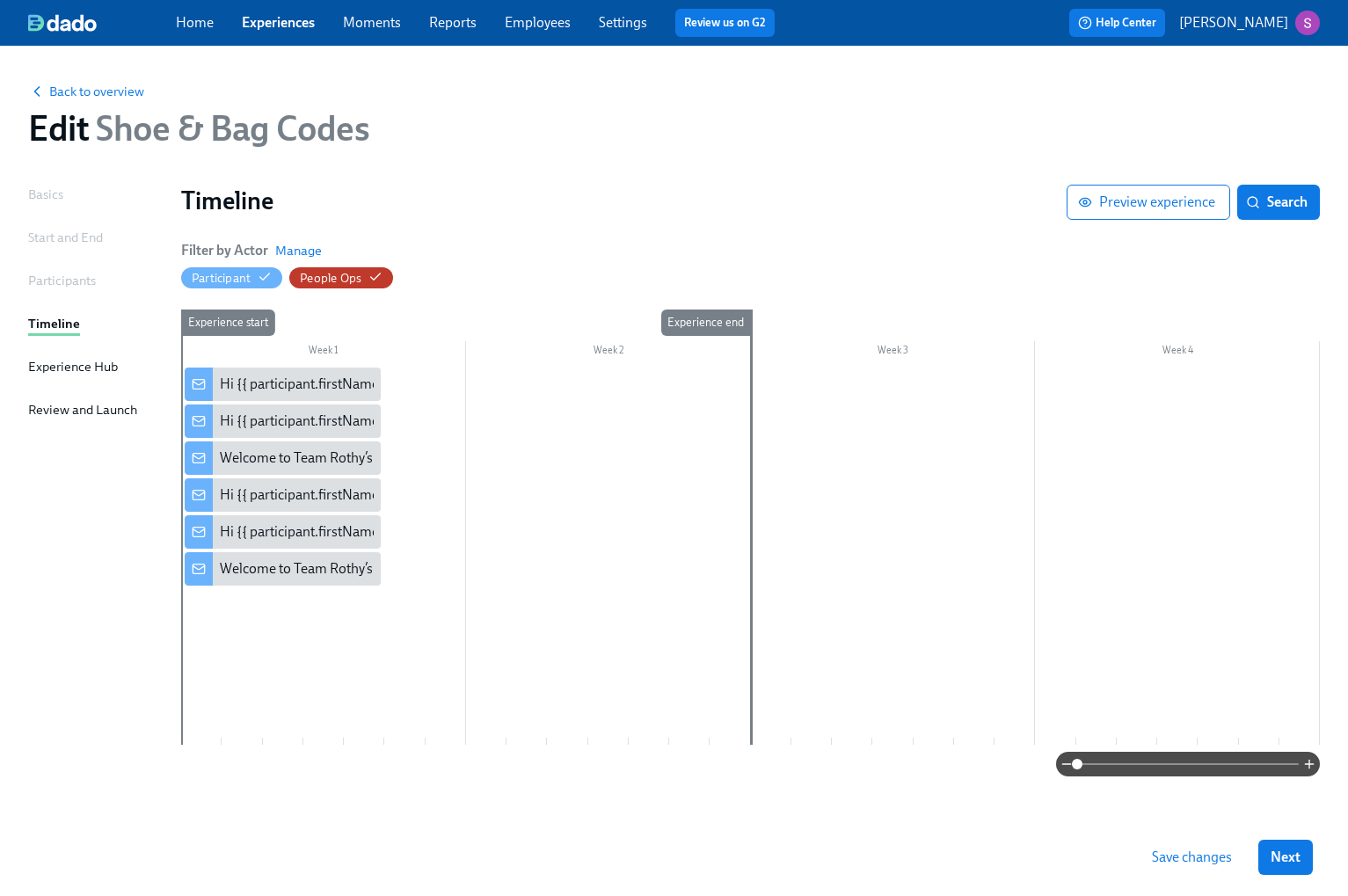
click at [515, 29] on link "Employees" at bounding box center [537, 22] width 66 height 17
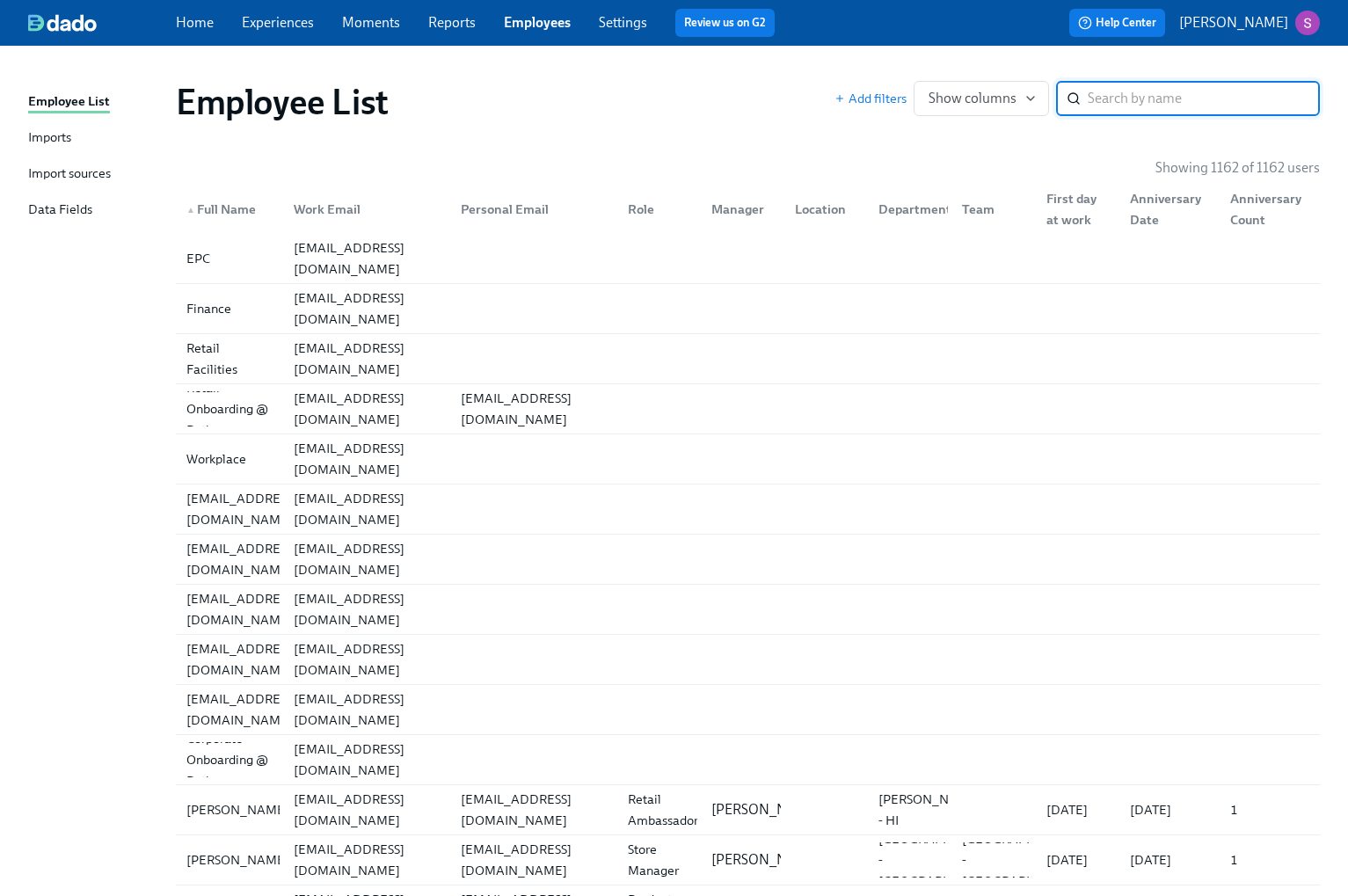
click at [446, 31] on span "Reports" at bounding box center [452, 23] width 48 height 19
click at [472, 17] on link "Reports" at bounding box center [452, 22] width 48 height 17
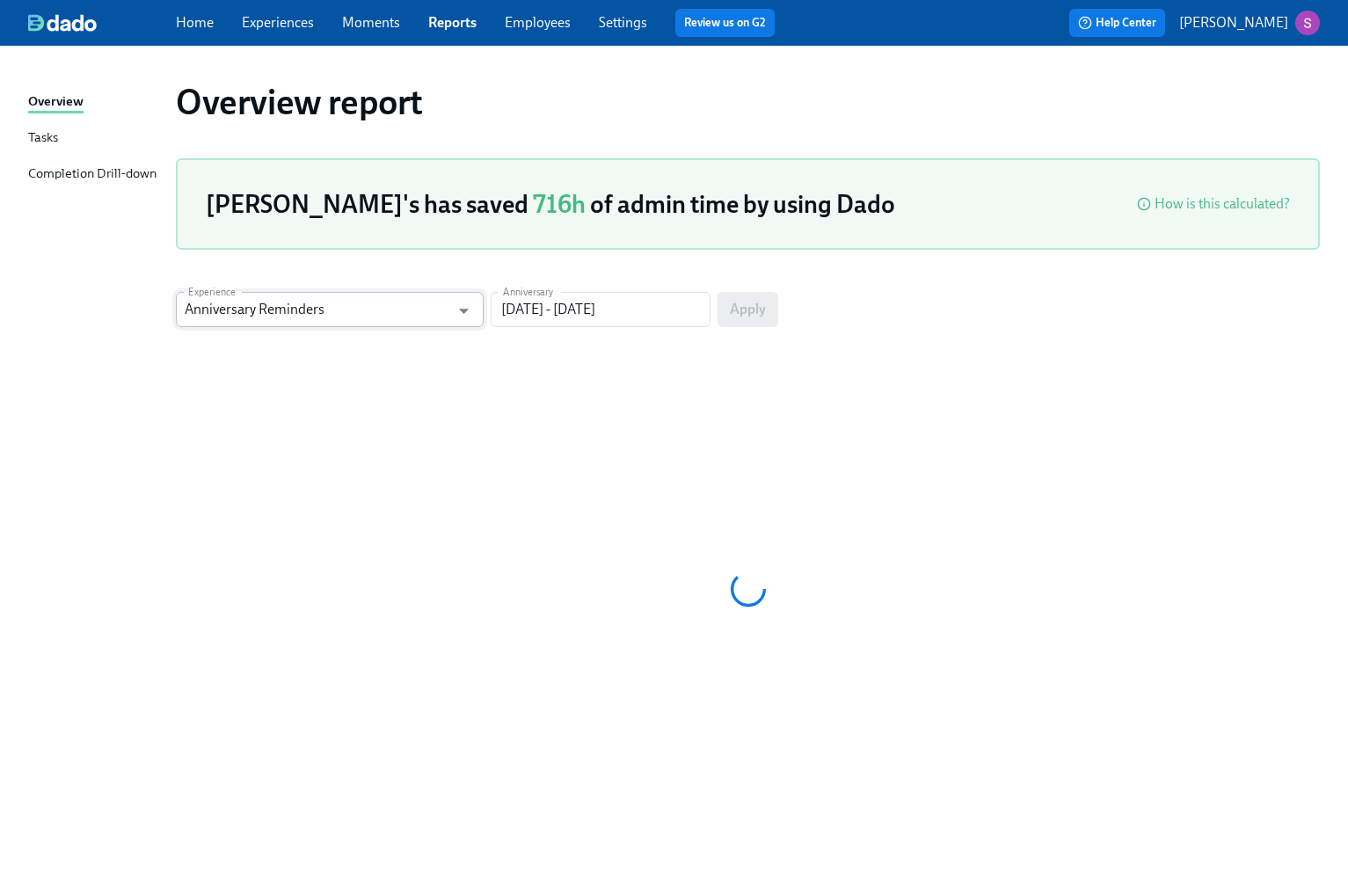
click at [438, 310] on input "Anniversary Reminders" at bounding box center [316, 309] width 264 height 35
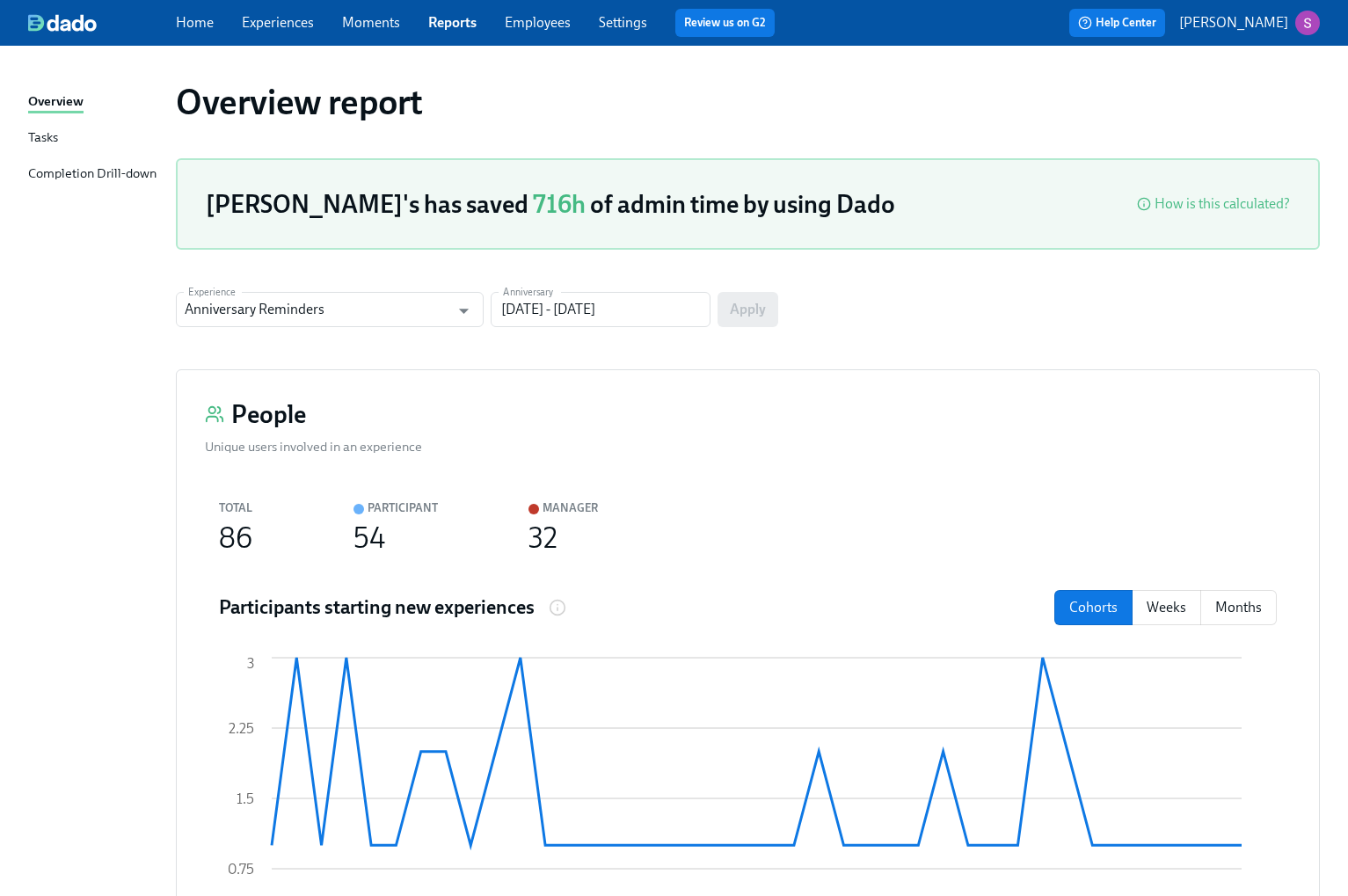
click at [362, 16] on link "Moments" at bounding box center [371, 22] width 58 height 17
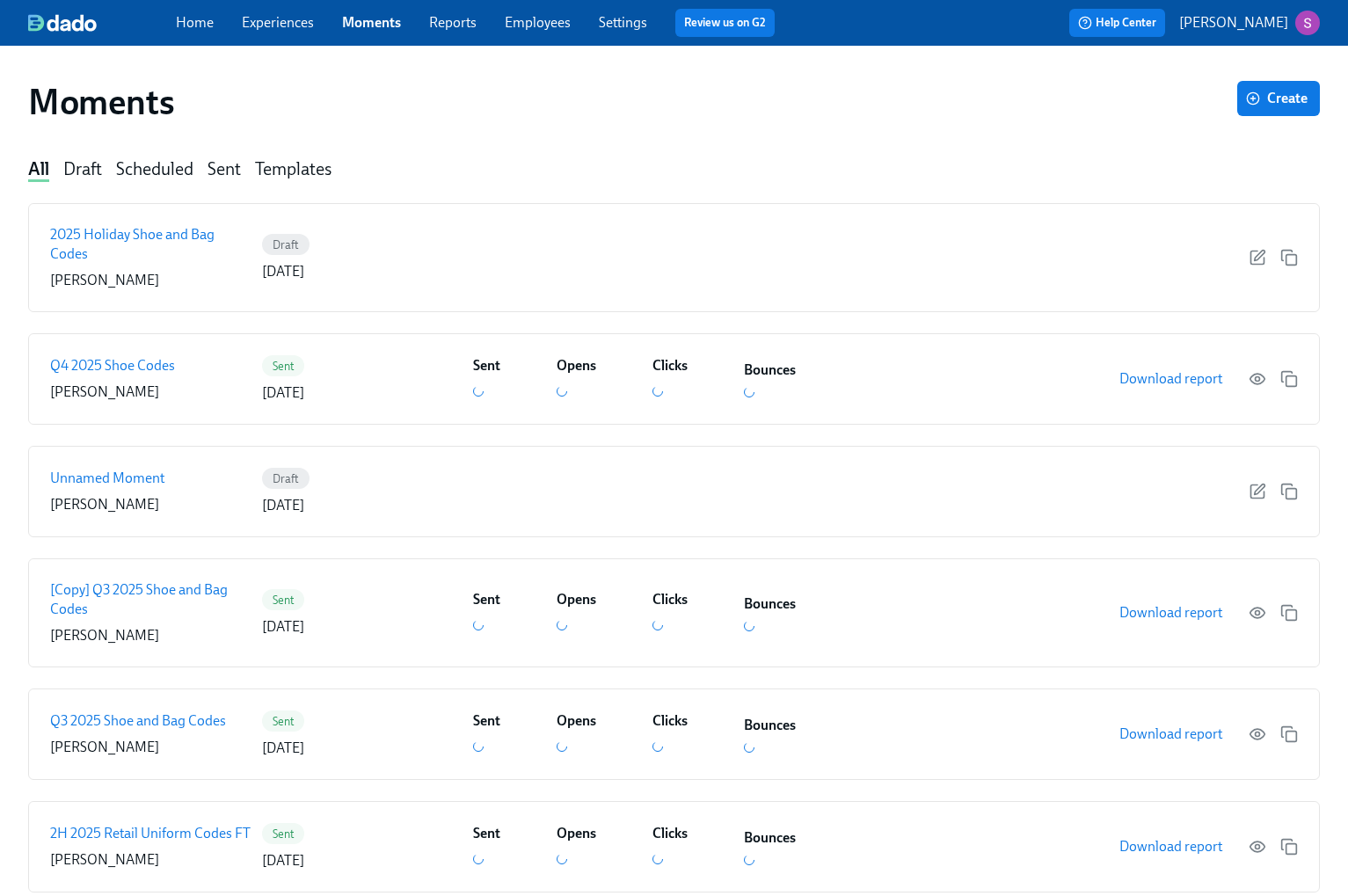
click at [293, 24] on link "Experiences" at bounding box center [278, 22] width 72 height 17
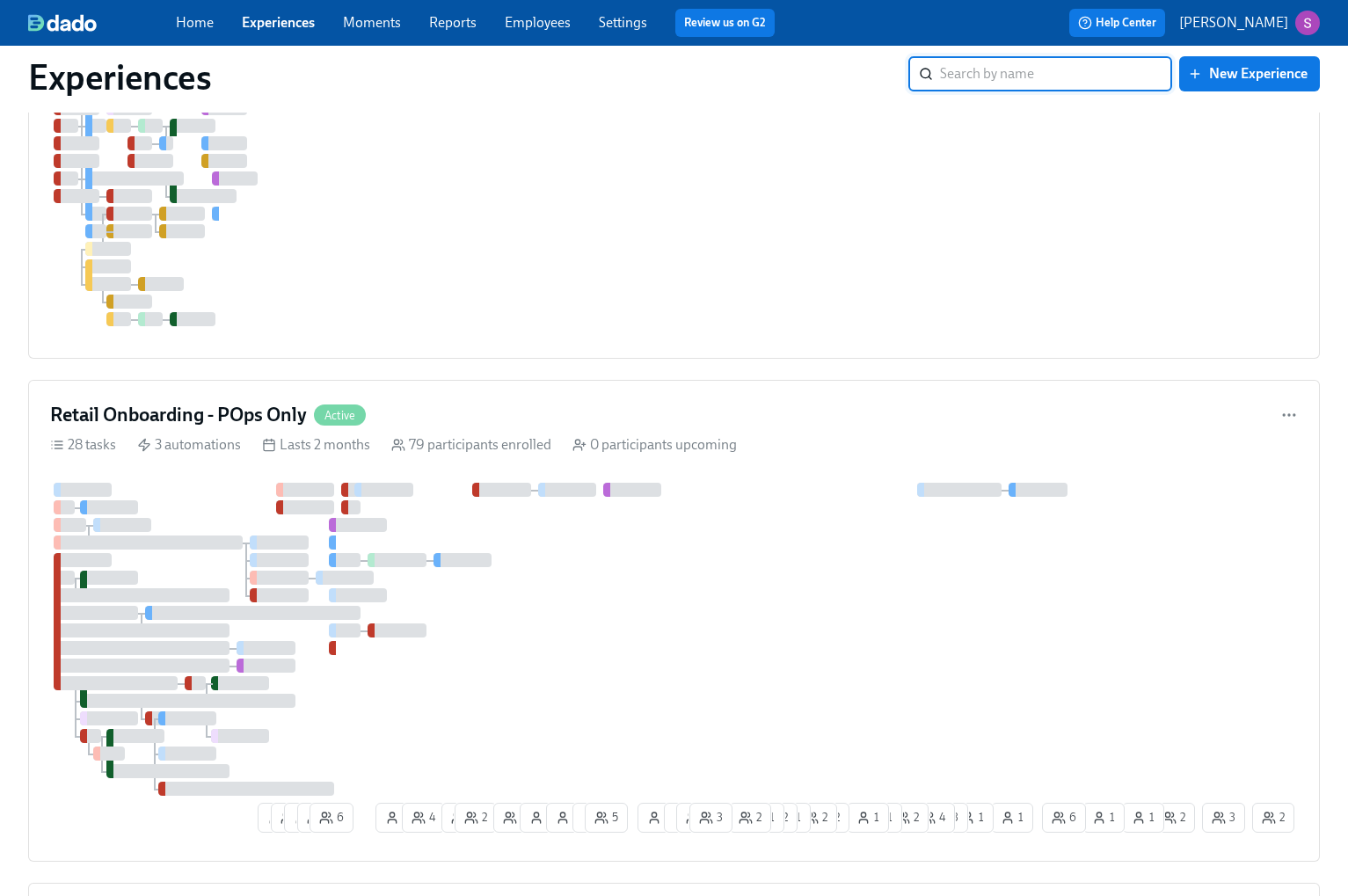
scroll to position [627, 0]
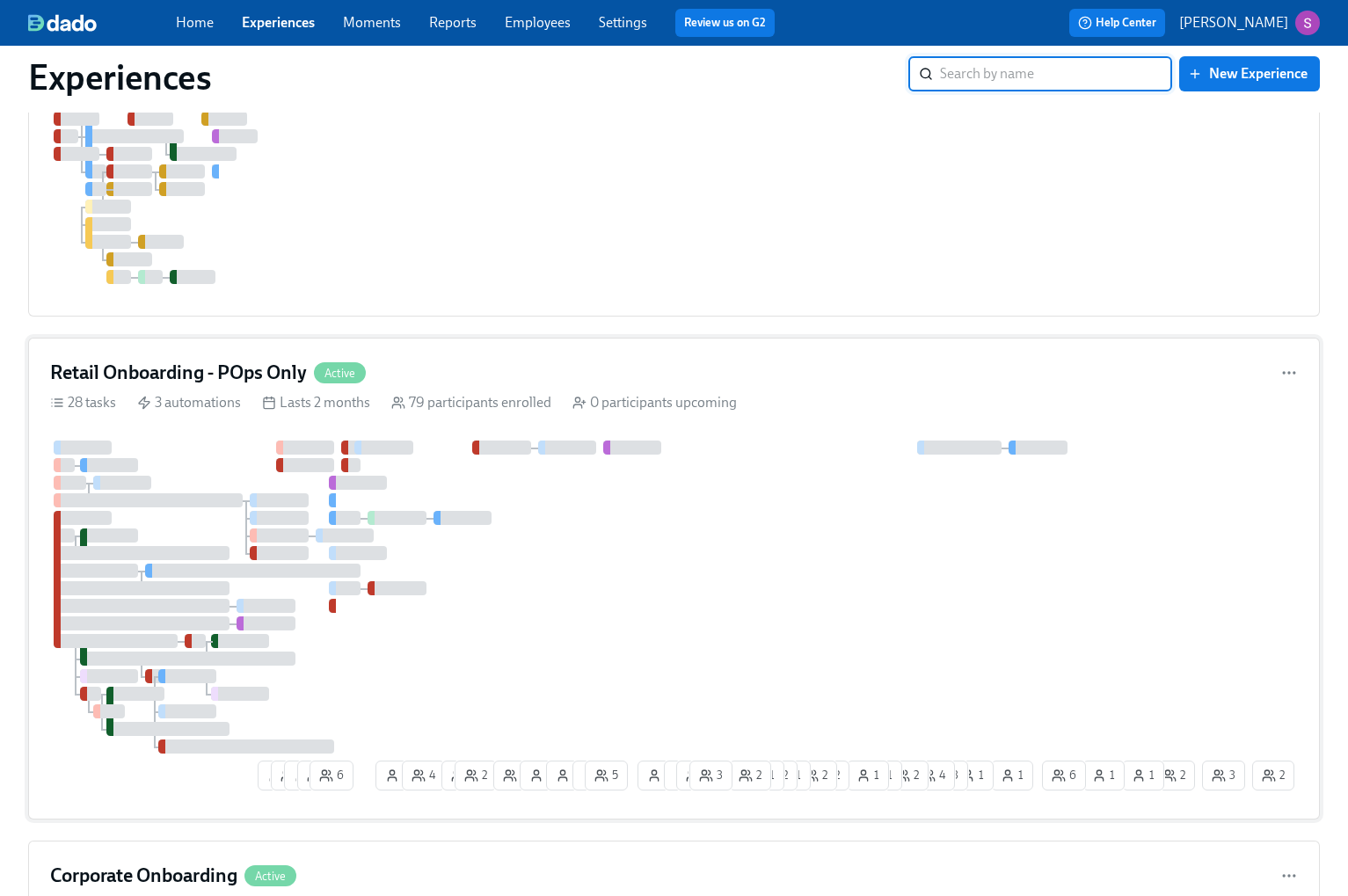
click at [519, 355] on div "Retail Onboarding - POps Only Active 28 tasks 3 automations Lasts 2 months 79 p…" at bounding box center [674, 578] width 1291 height 482
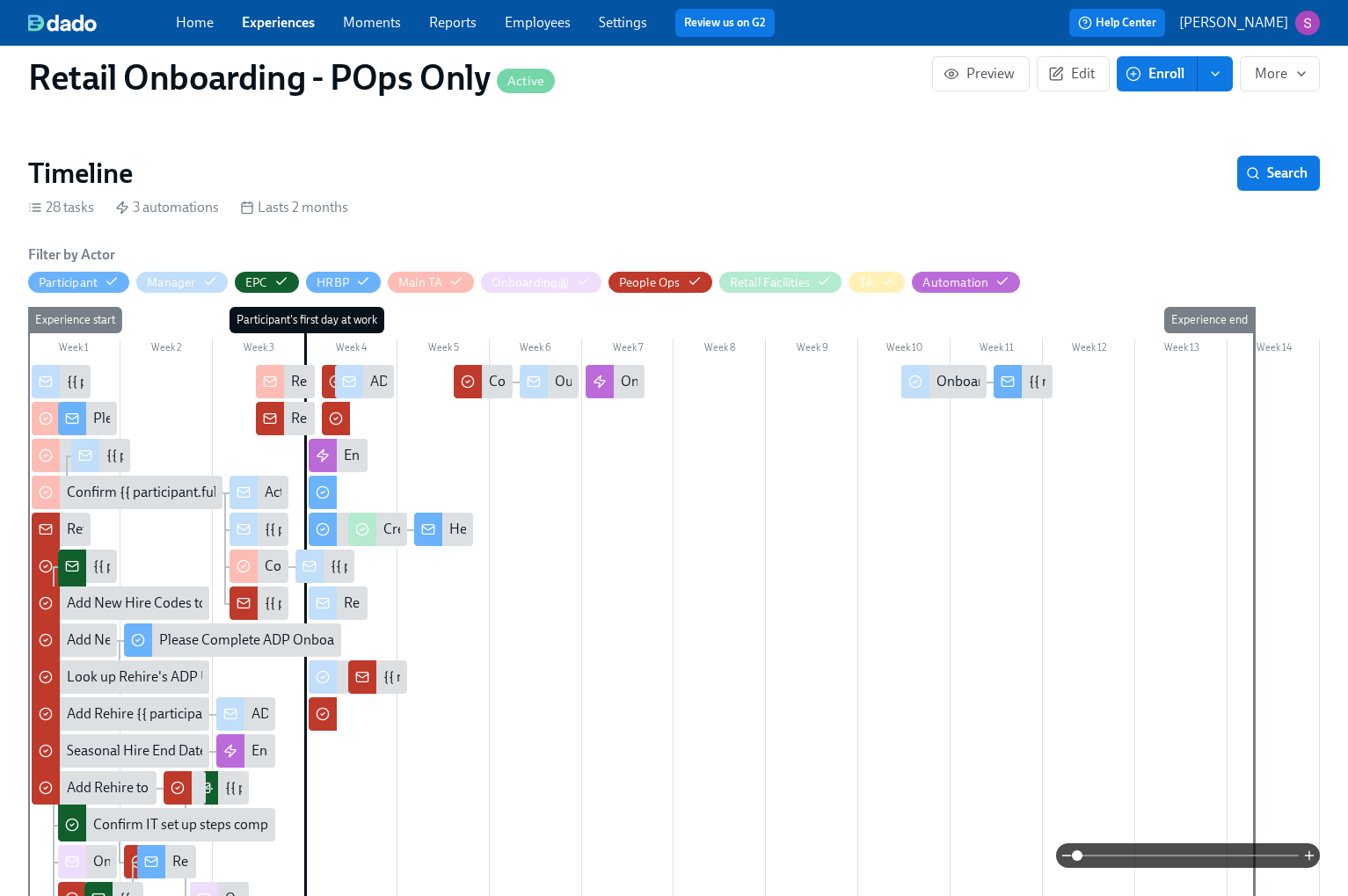
scroll to position [0, 22223]
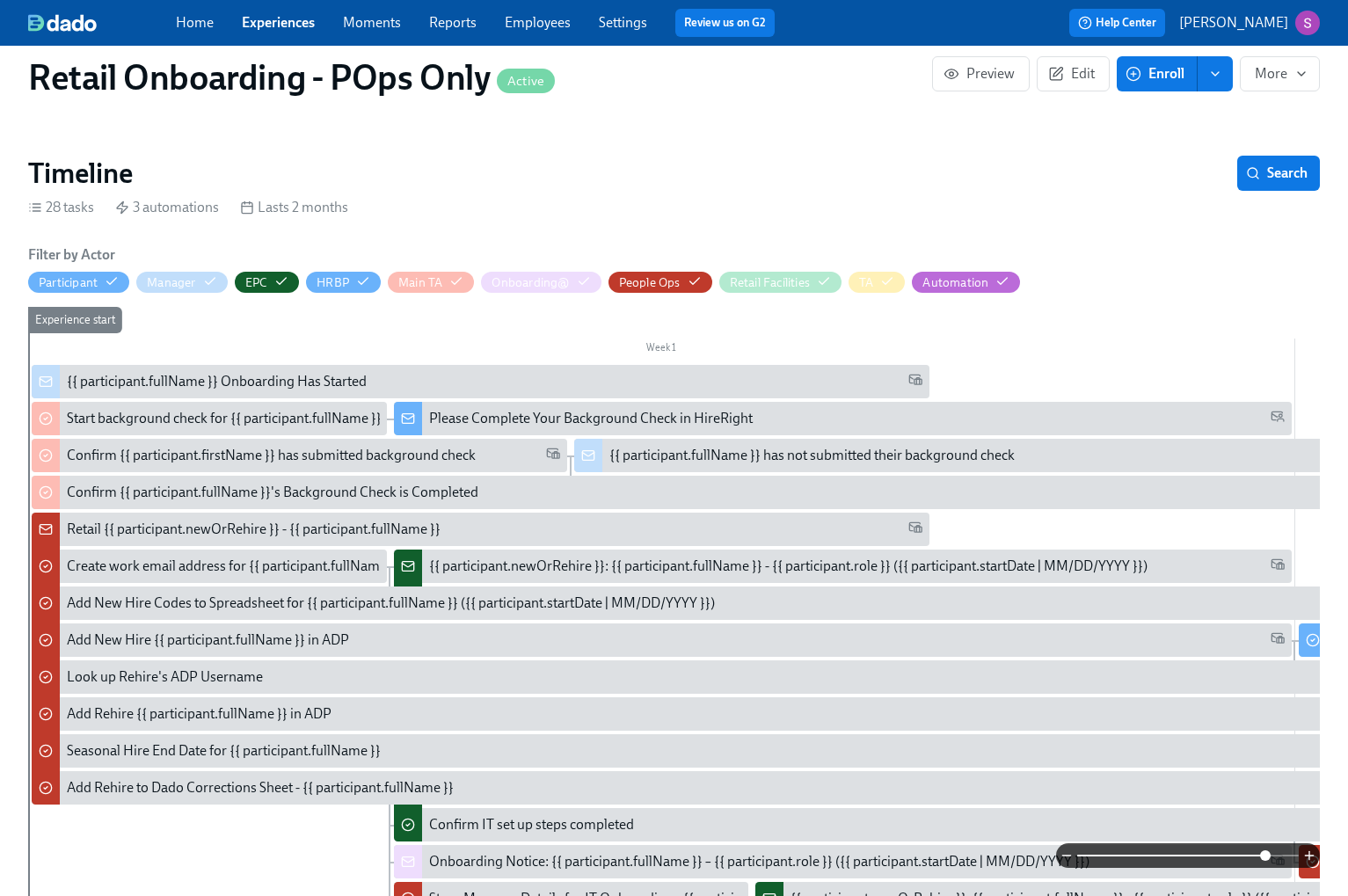
drag, startPoint x: 1085, startPoint y: 854, endPoint x: 1290, endPoint y: 854, distance: 205.0
click at [1271, 854] on span at bounding box center [1266, 855] width 11 height 11
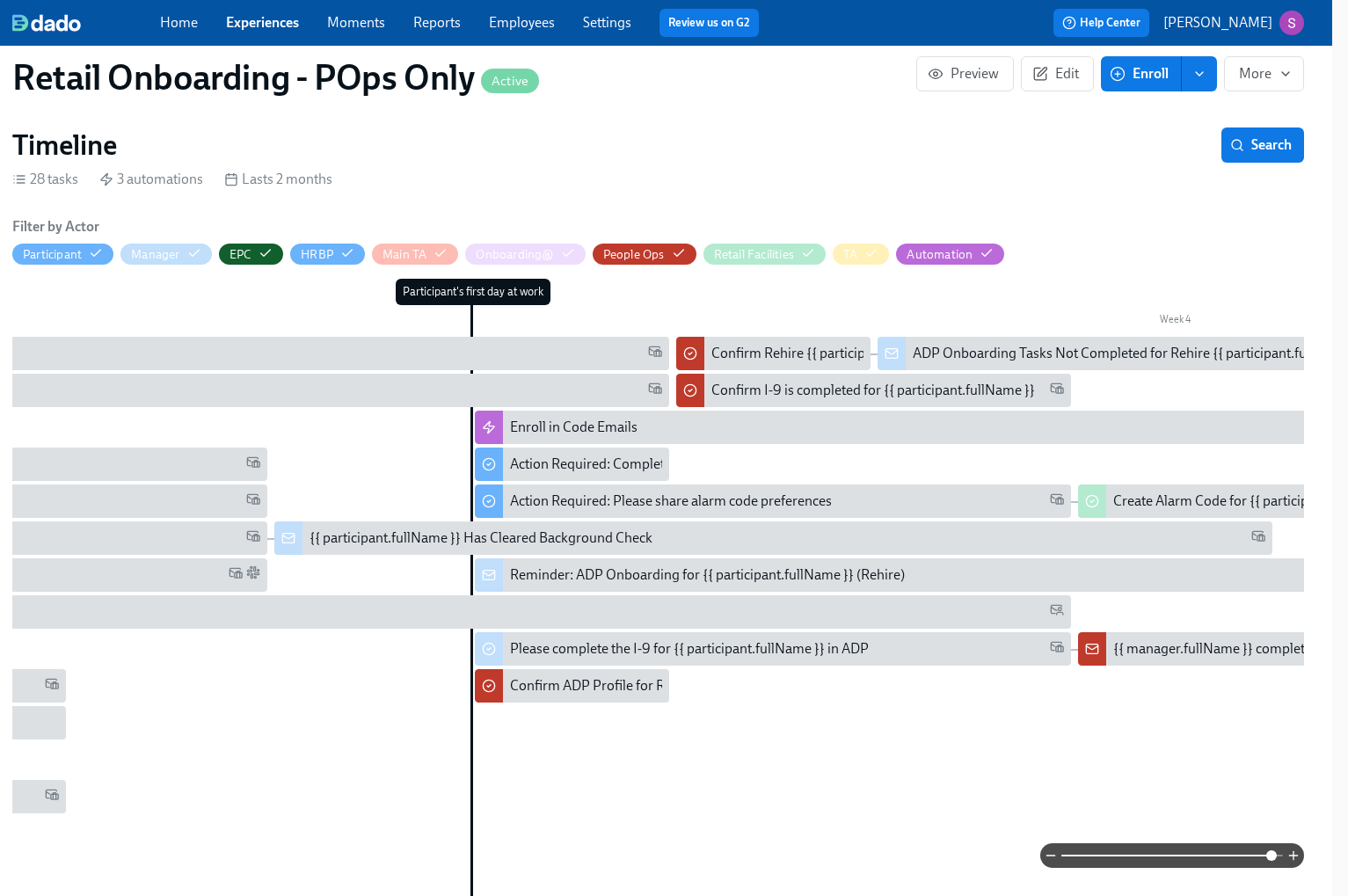
scroll to position [0, 3764]
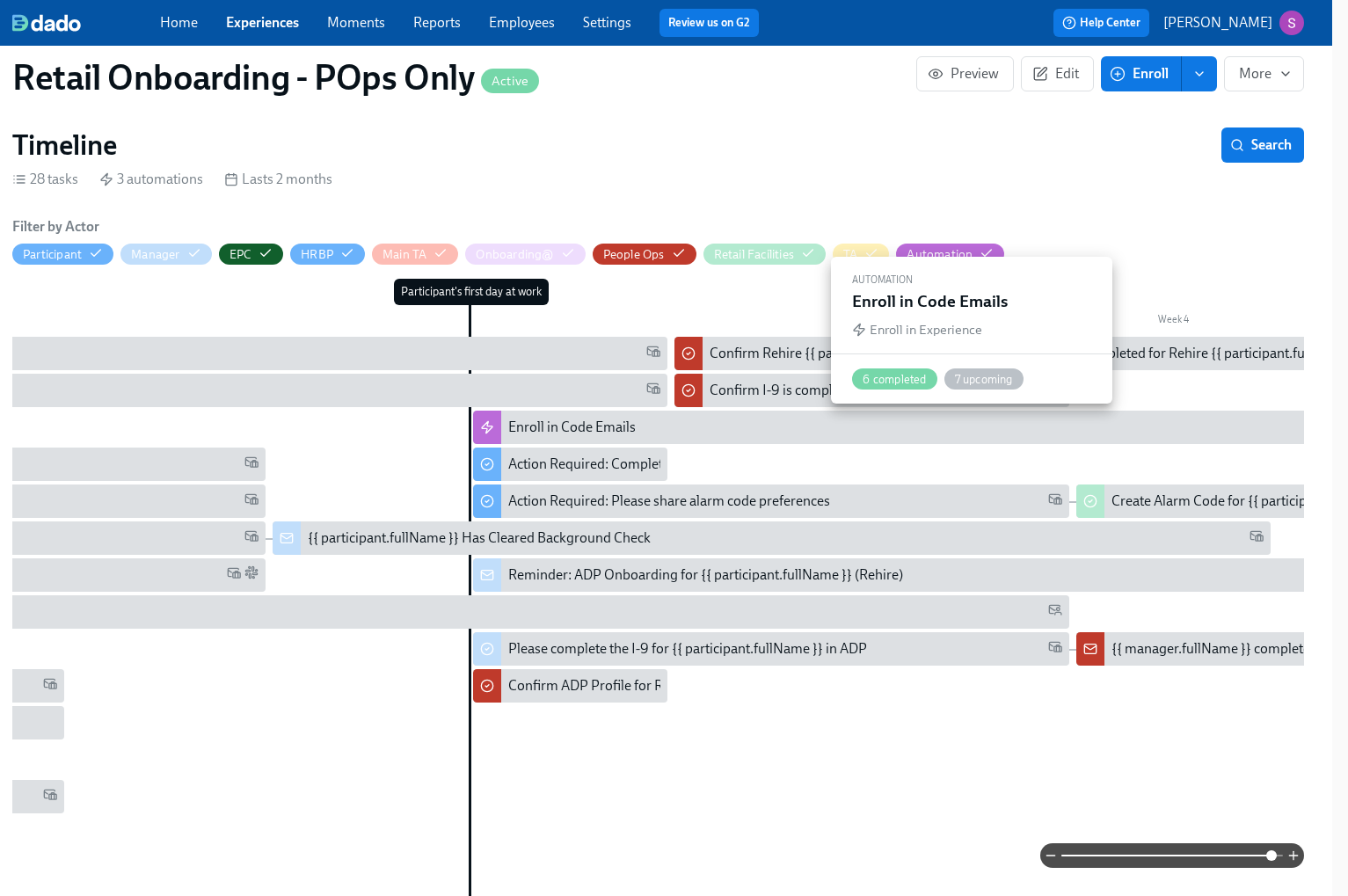
click at [746, 425] on div "Enroll in Code Emails" at bounding box center [986, 428] width 956 height 19
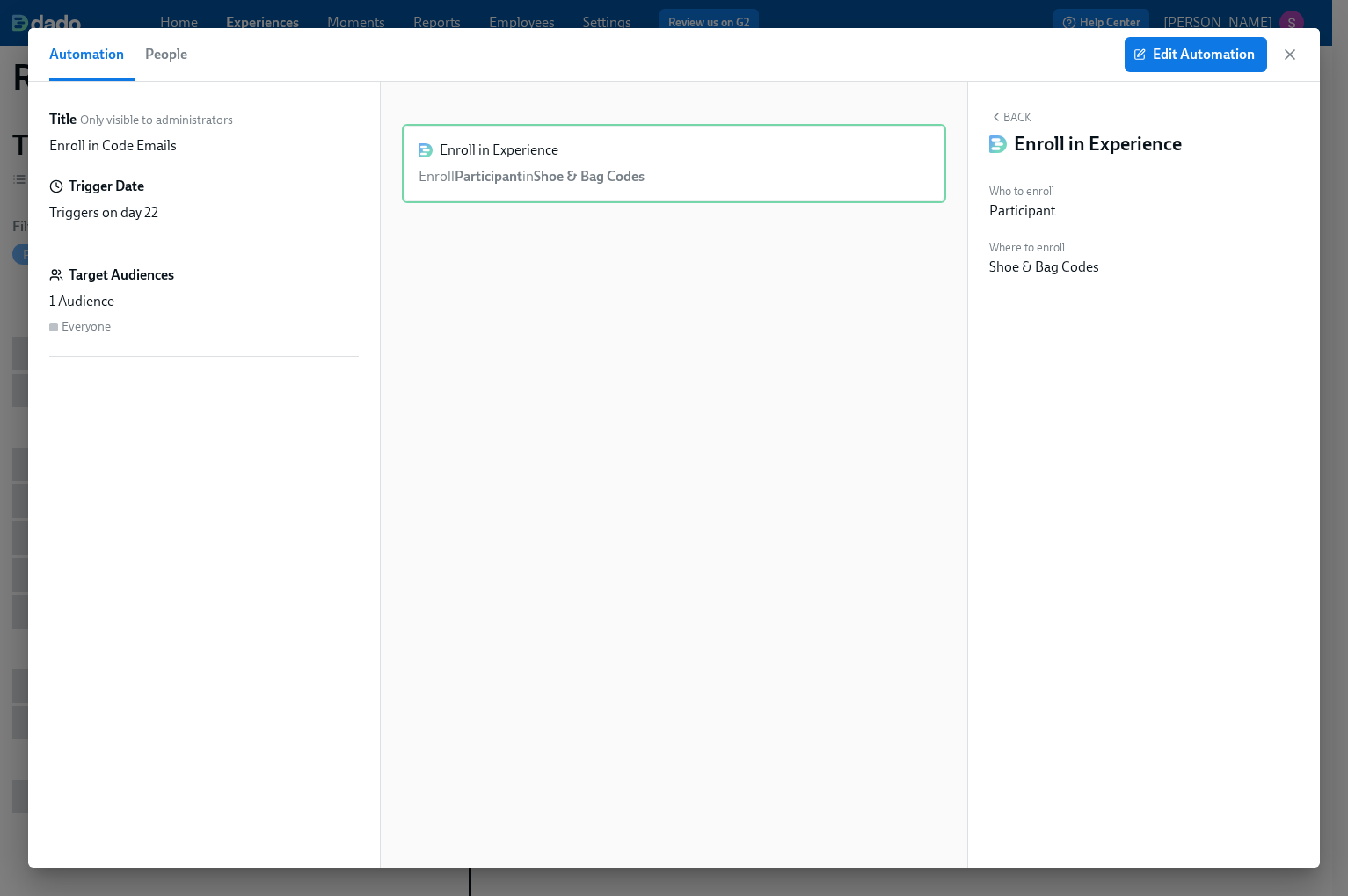
click at [1300, 57] on div "Automation People Edit Automation" at bounding box center [674, 55] width 1291 height 54
click at [1295, 57] on icon "button" at bounding box center [1290, 55] width 18 height 18
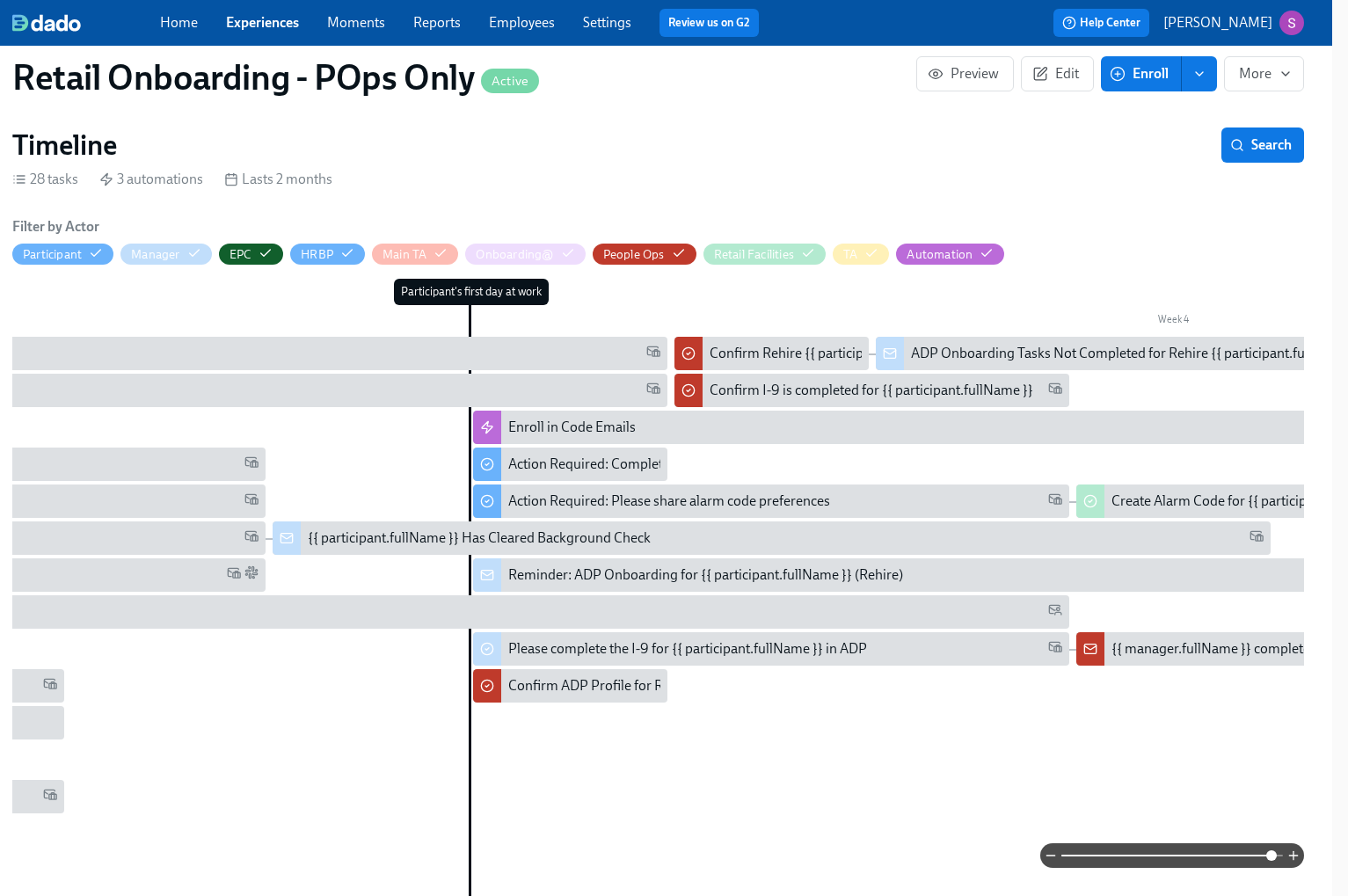
scroll to position [0, 22223]
